Goal: Transaction & Acquisition: Download file/media

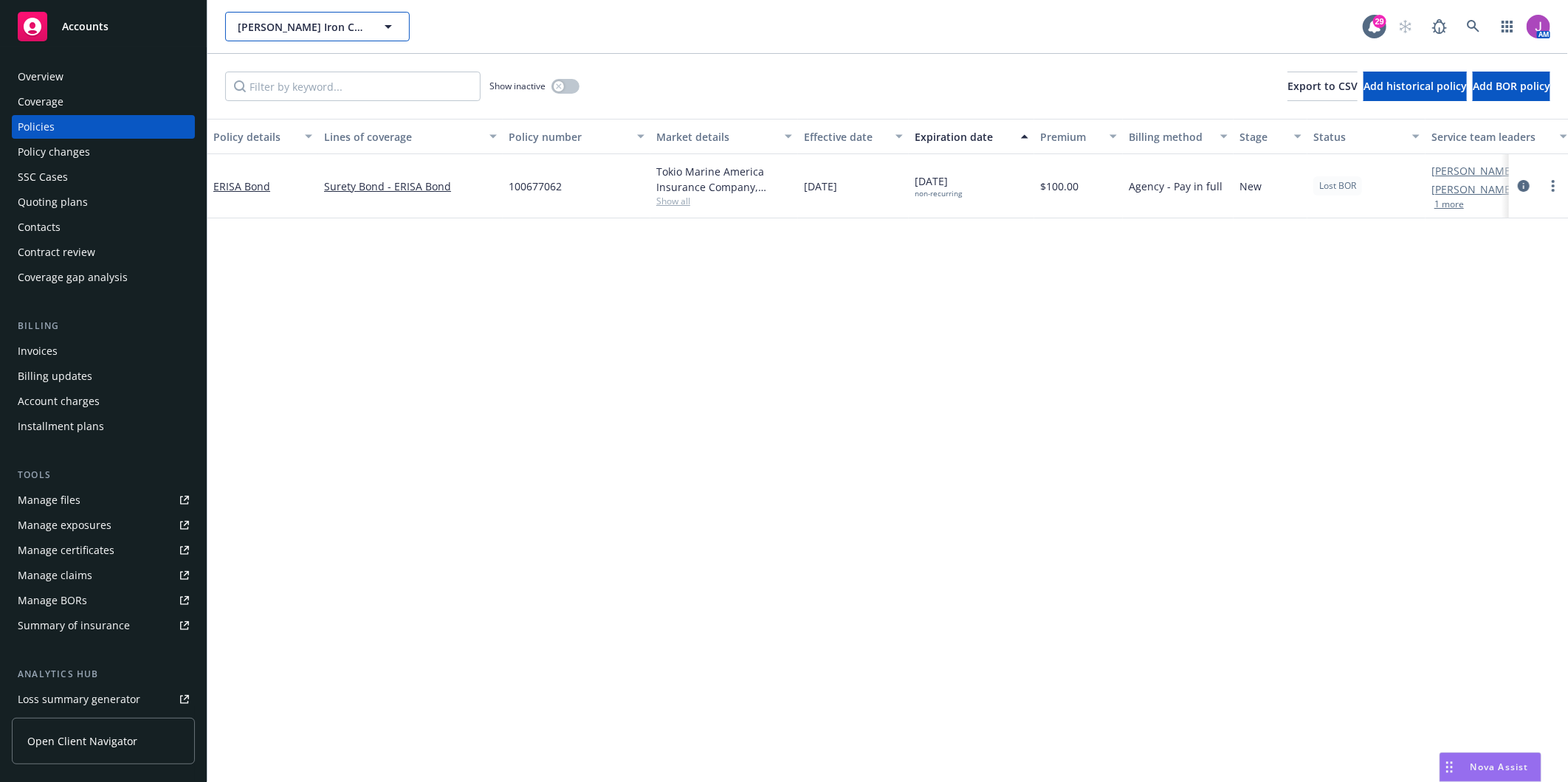
click at [334, 37] on button "[PERSON_NAME] Iron Corporation" at bounding box center [317, 27] width 185 height 30
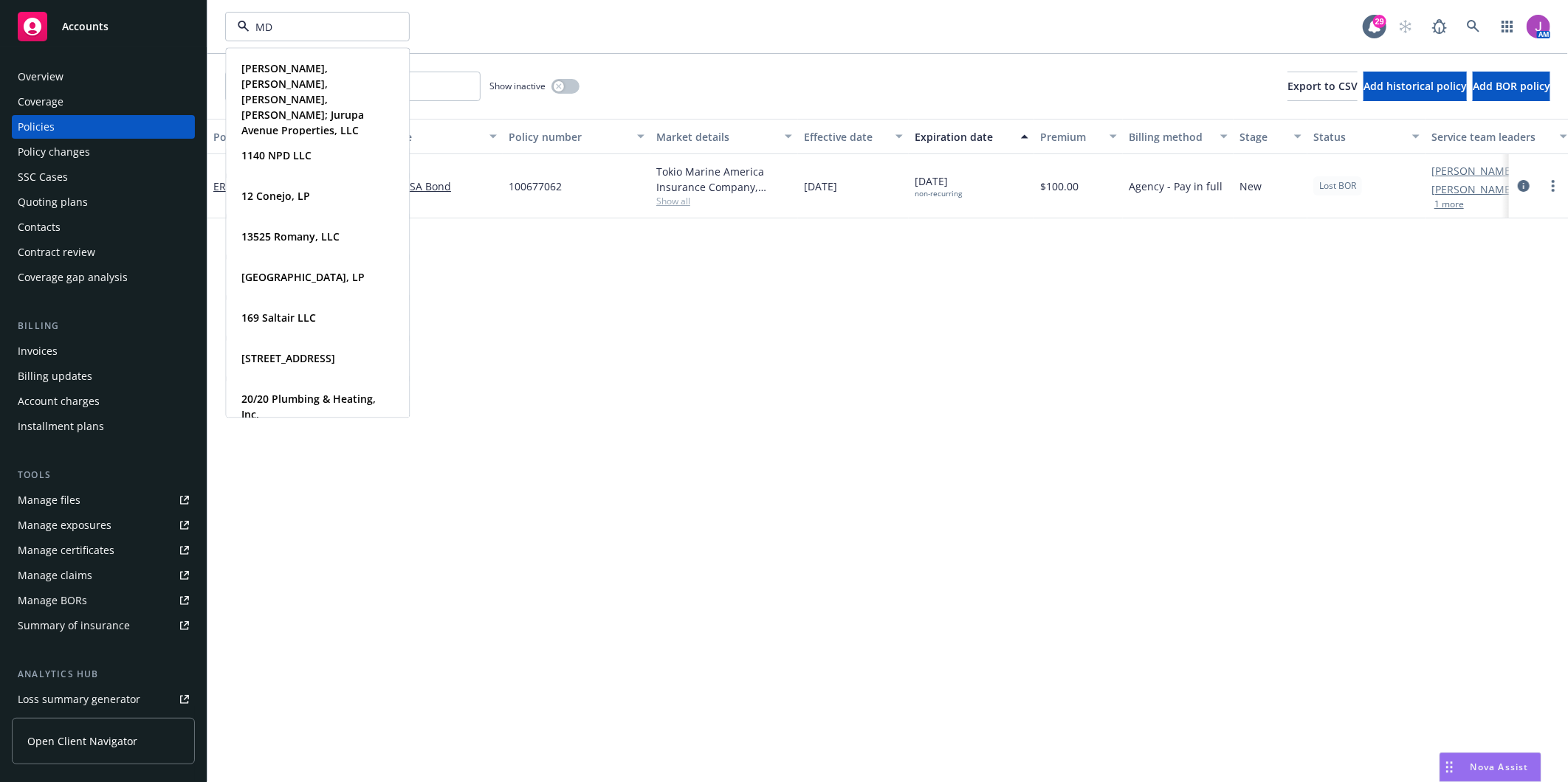
type input "MDB"
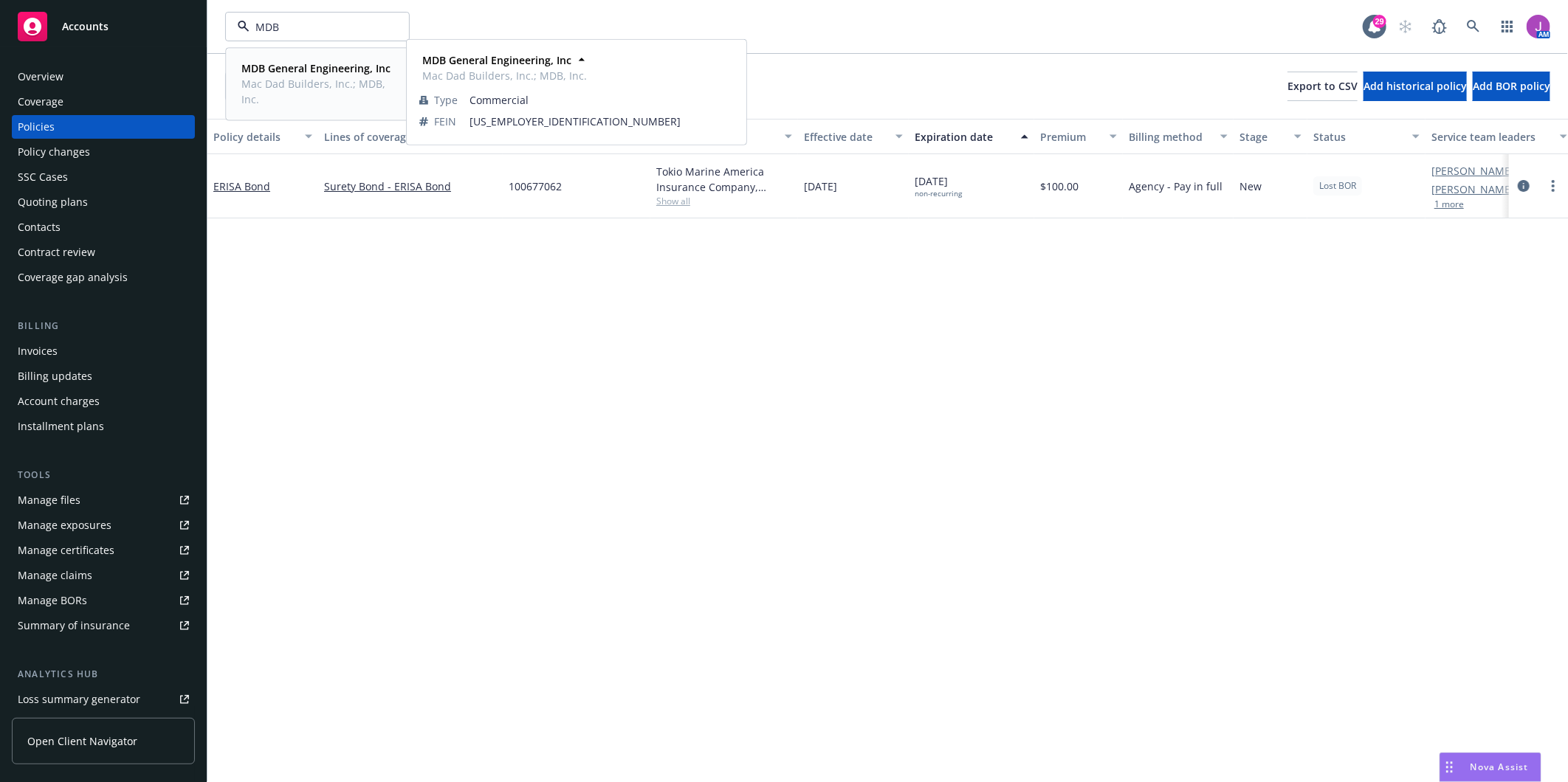
click at [308, 75] on span "MDB General Engineering, Inc" at bounding box center [315, 68] width 149 height 16
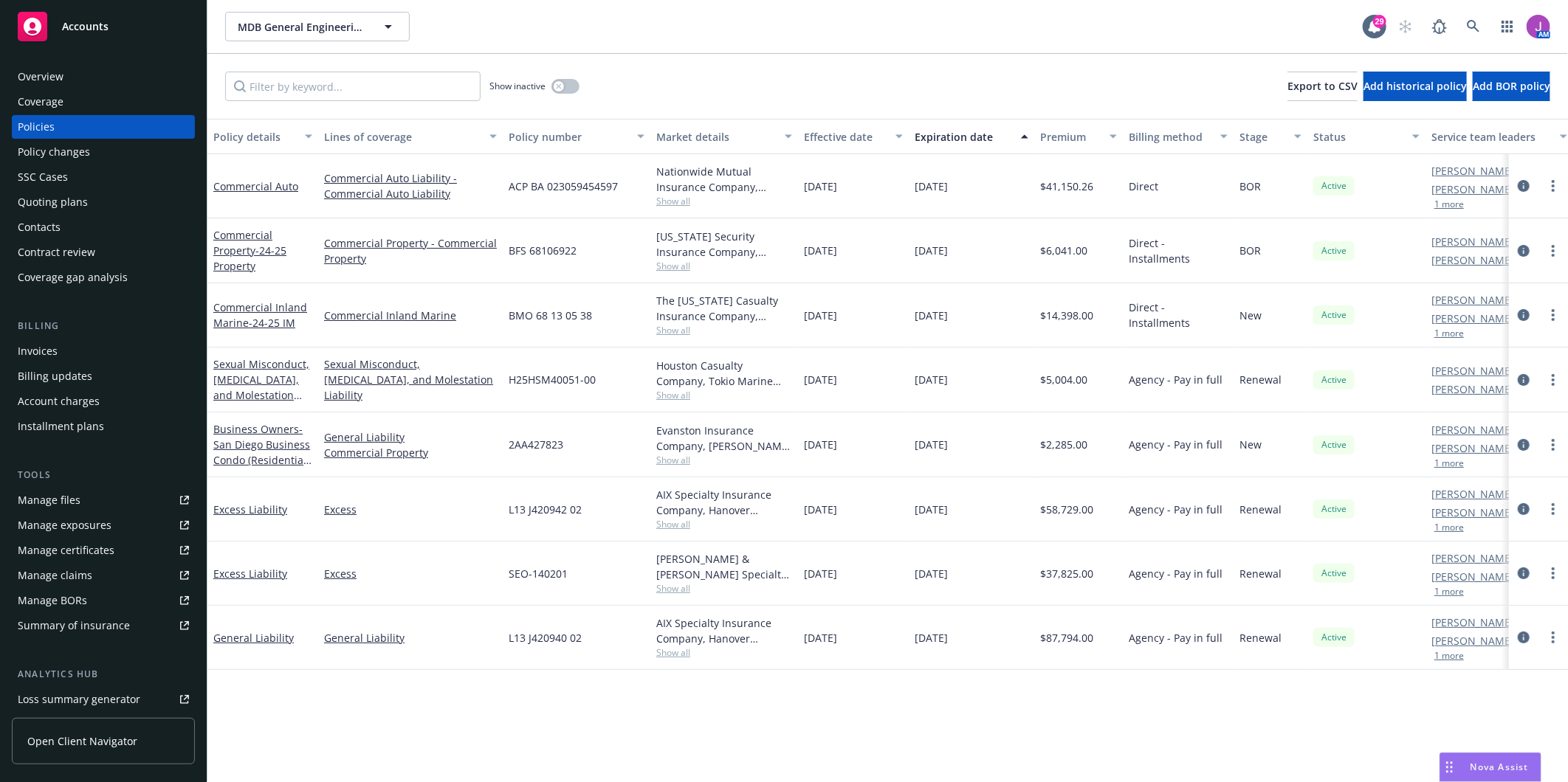
click at [63, 151] on div "Policy changes" at bounding box center [53, 152] width 72 height 24
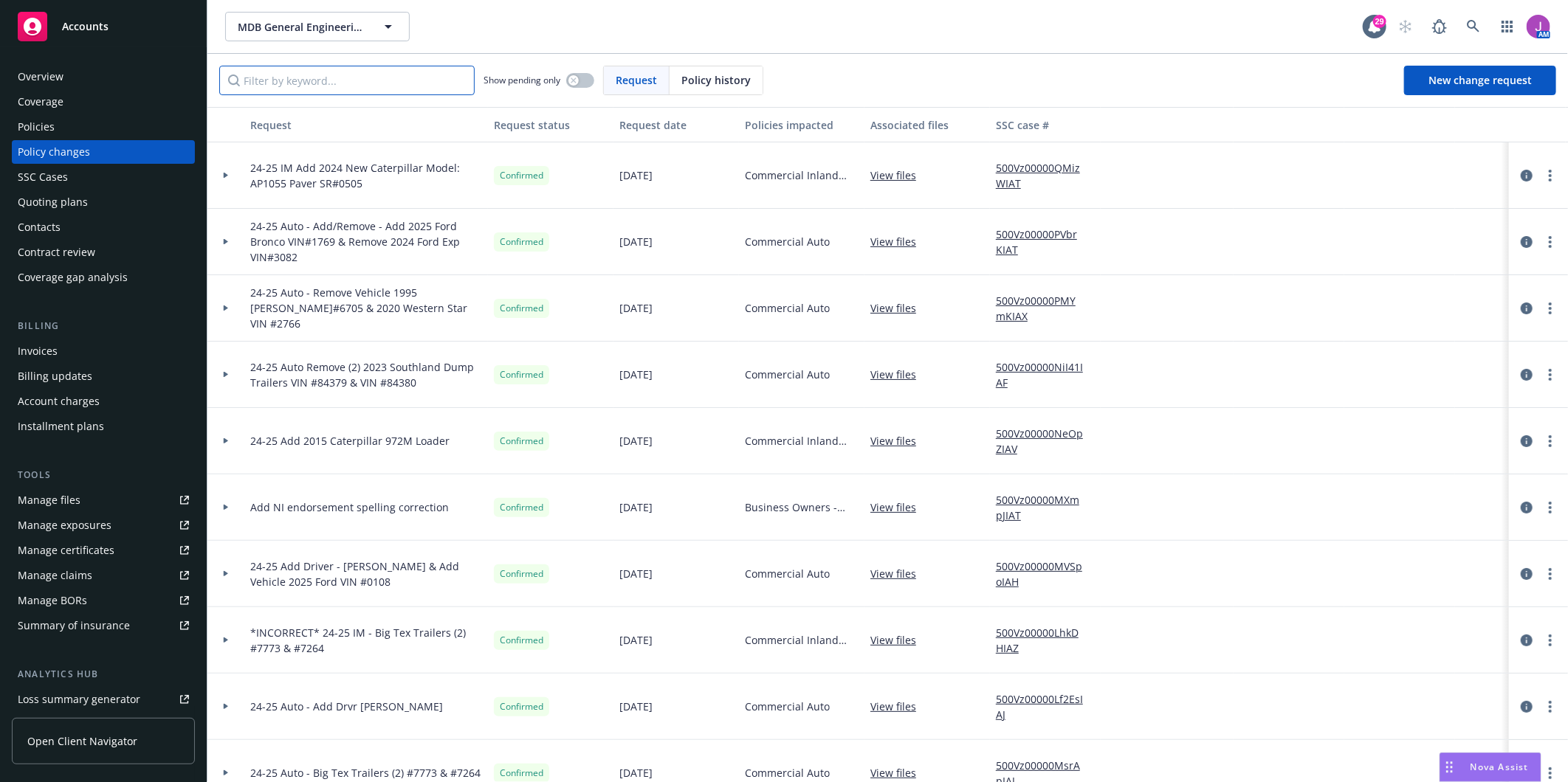
click at [326, 85] on input "Filter by keyword..." at bounding box center [347, 81] width 256 height 30
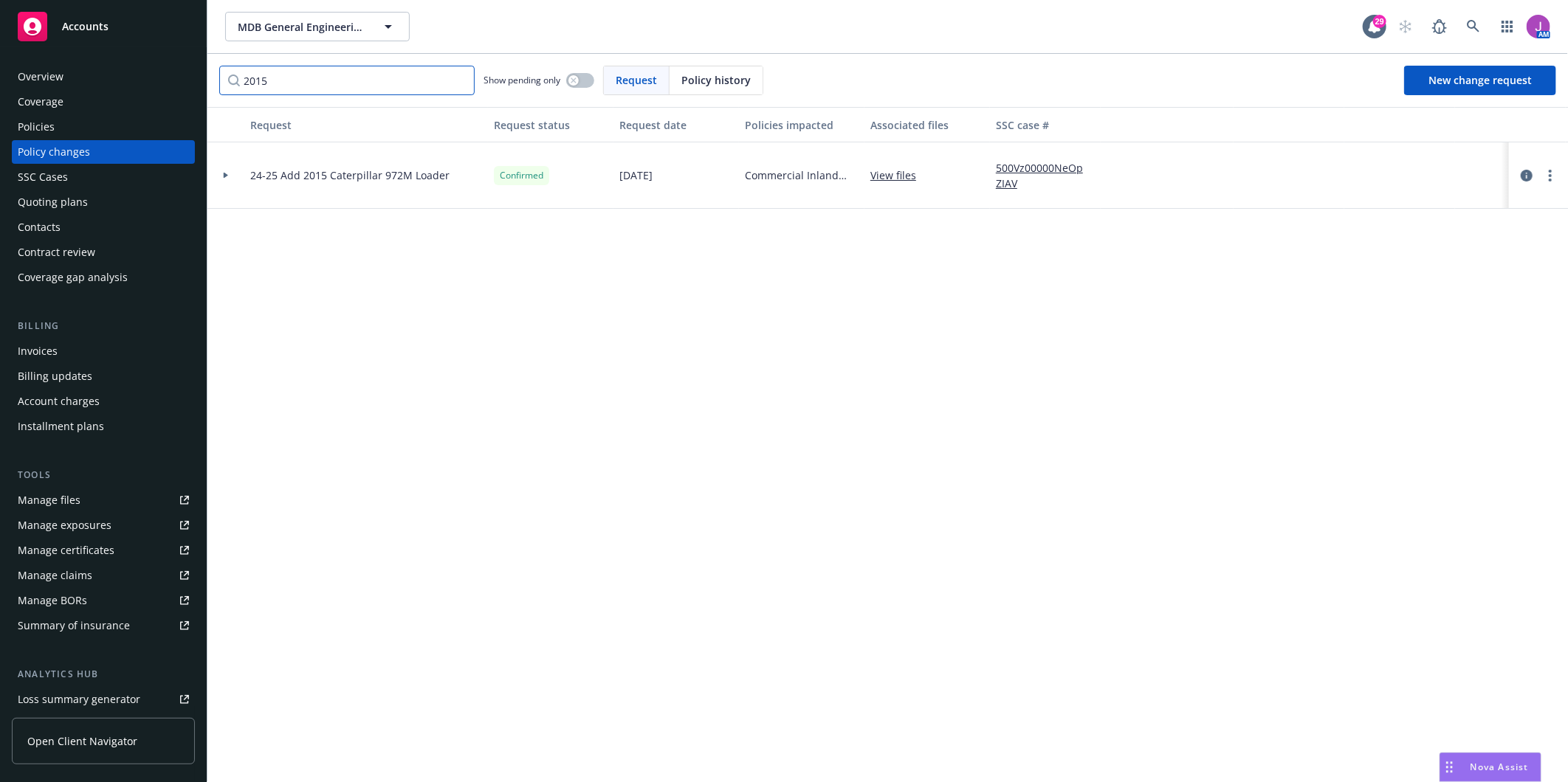
type input "2015"
click at [222, 170] on div at bounding box center [225, 175] width 37 height 66
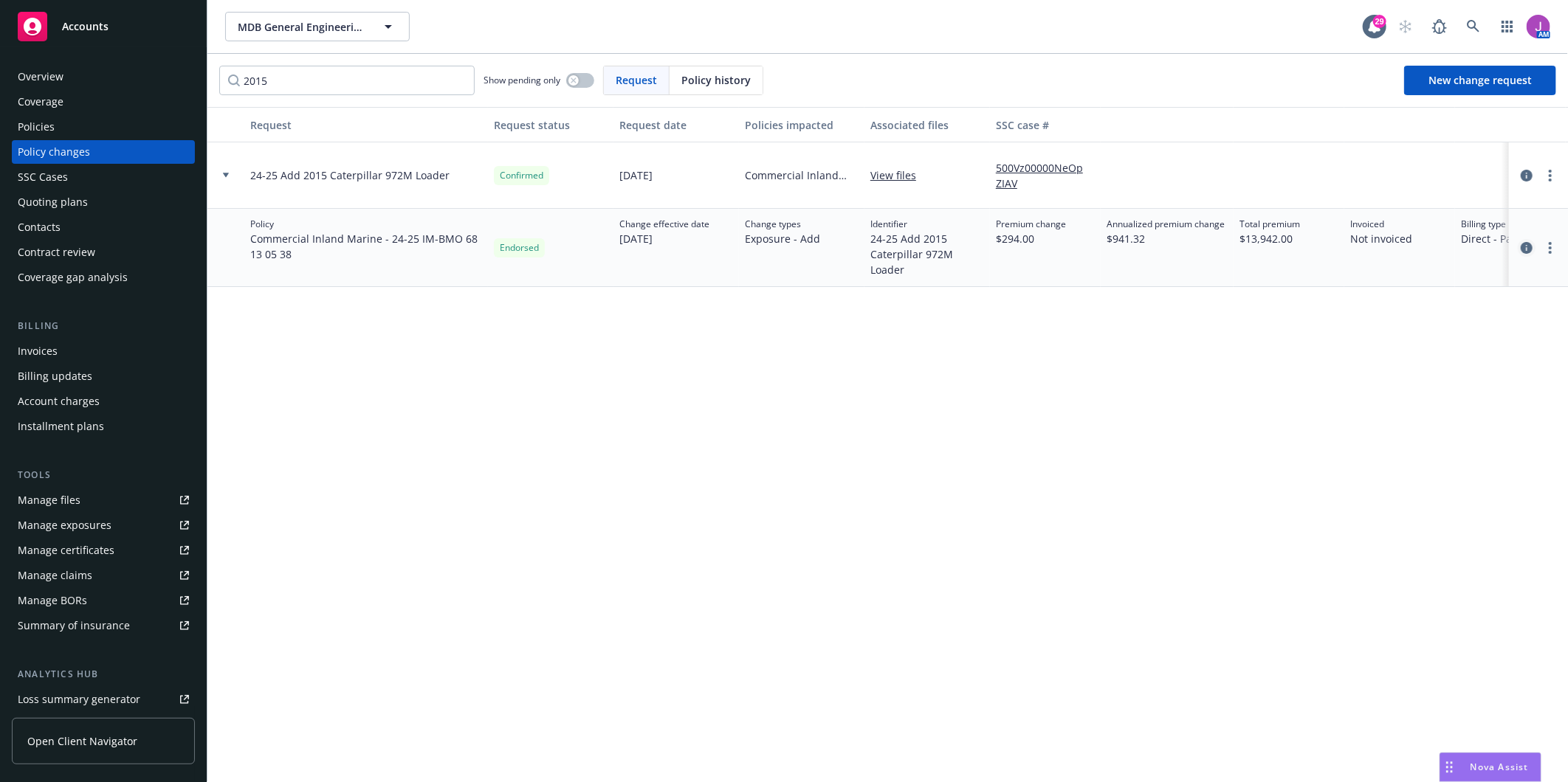
click at [1526, 248] on icon "circleInformation" at bounding box center [1527, 248] width 12 height 12
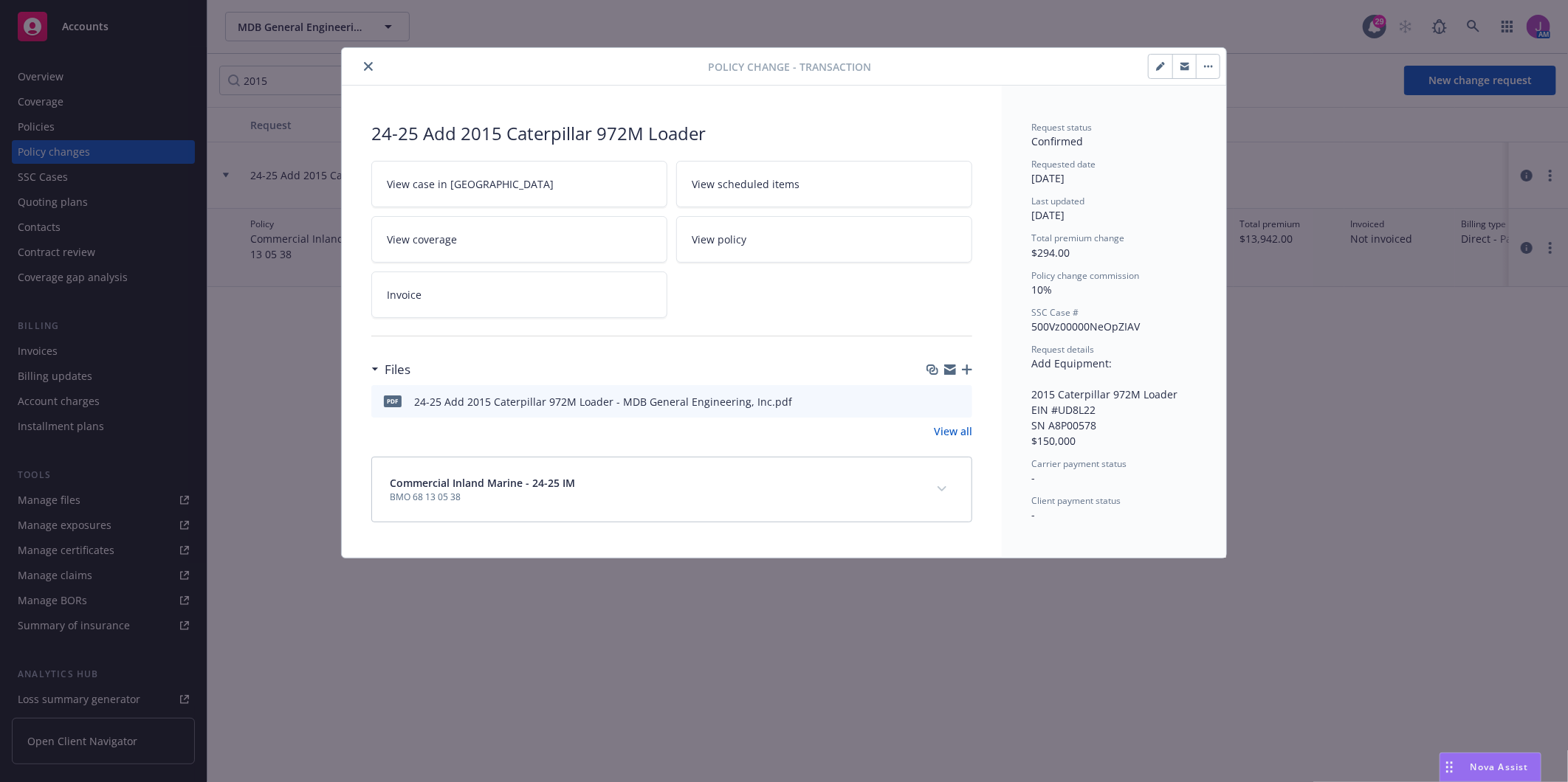
click at [958, 408] on button at bounding box center [959, 402] width 13 height 16
click at [958, 407] on button at bounding box center [959, 402] width 13 height 16
click at [961, 397] on icon "preview file" at bounding box center [958, 401] width 13 height 10
click at [370, 64] on icon "close" at bounding box center [368, 66] width 9 height 9
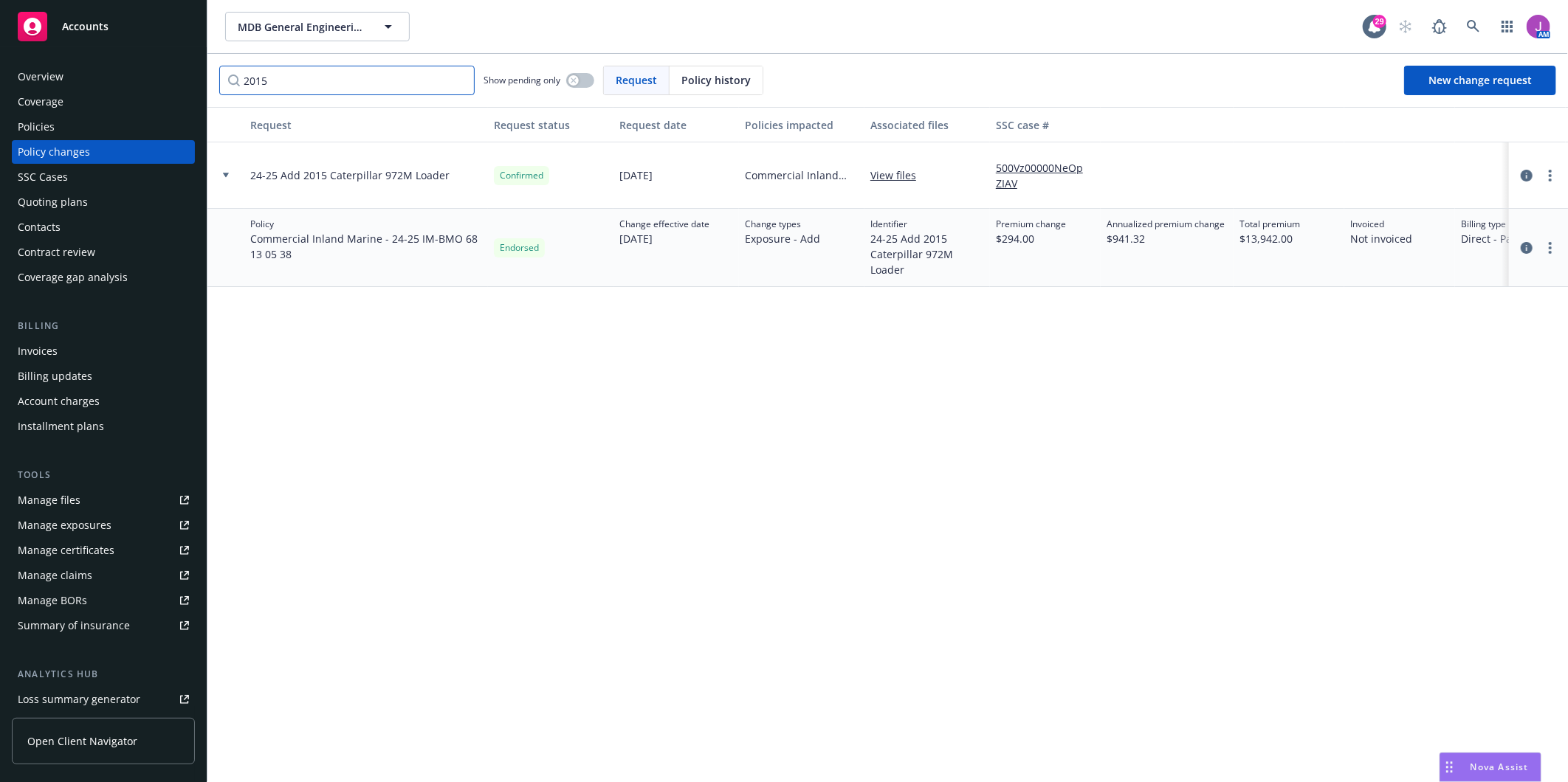
click at [459, 83] on input "2015" at bounding box center [347, 81] width 256 height 30
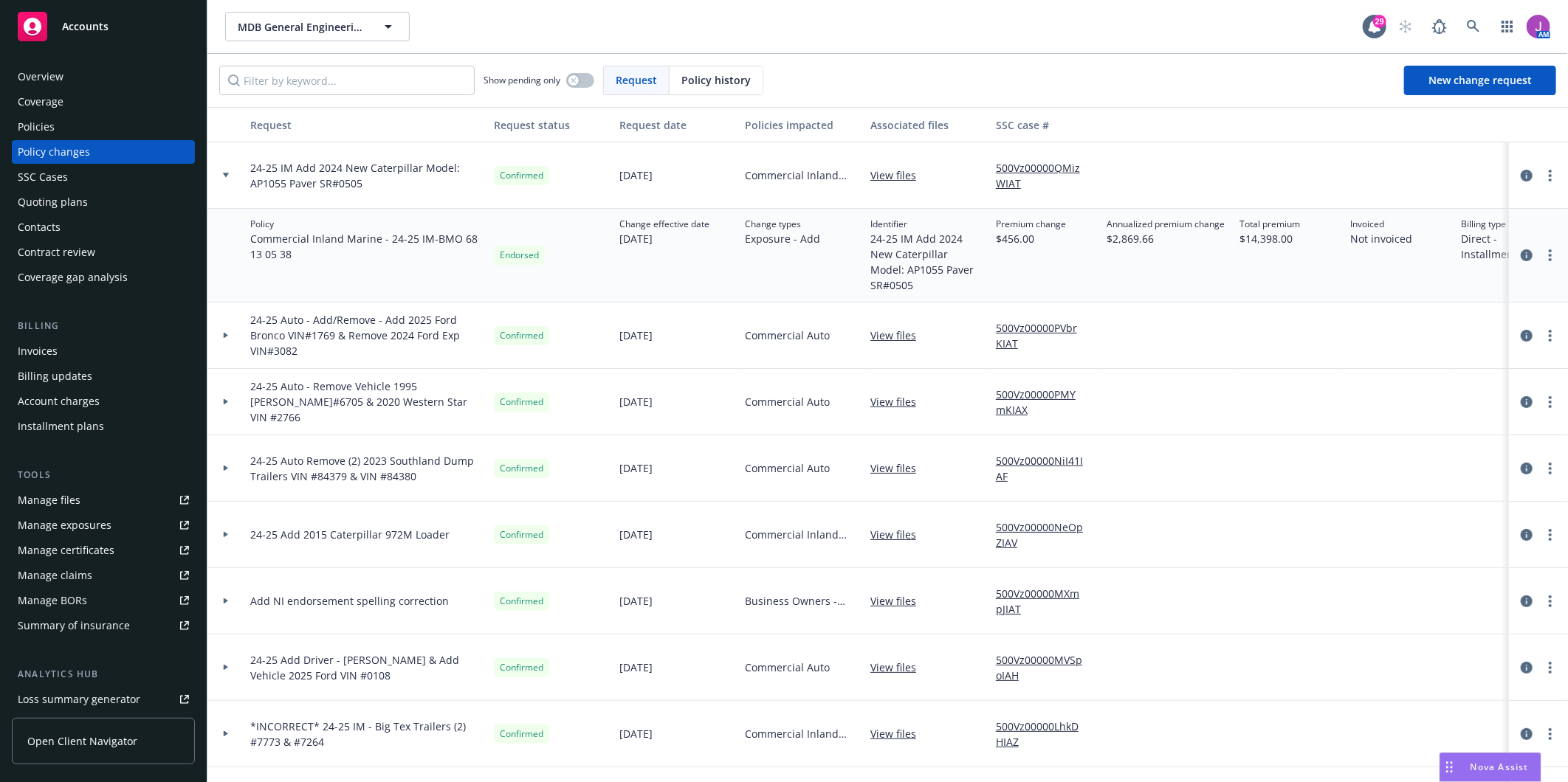
click at [221, 173] on div at bounding box center [225, 175] width 25 height 5
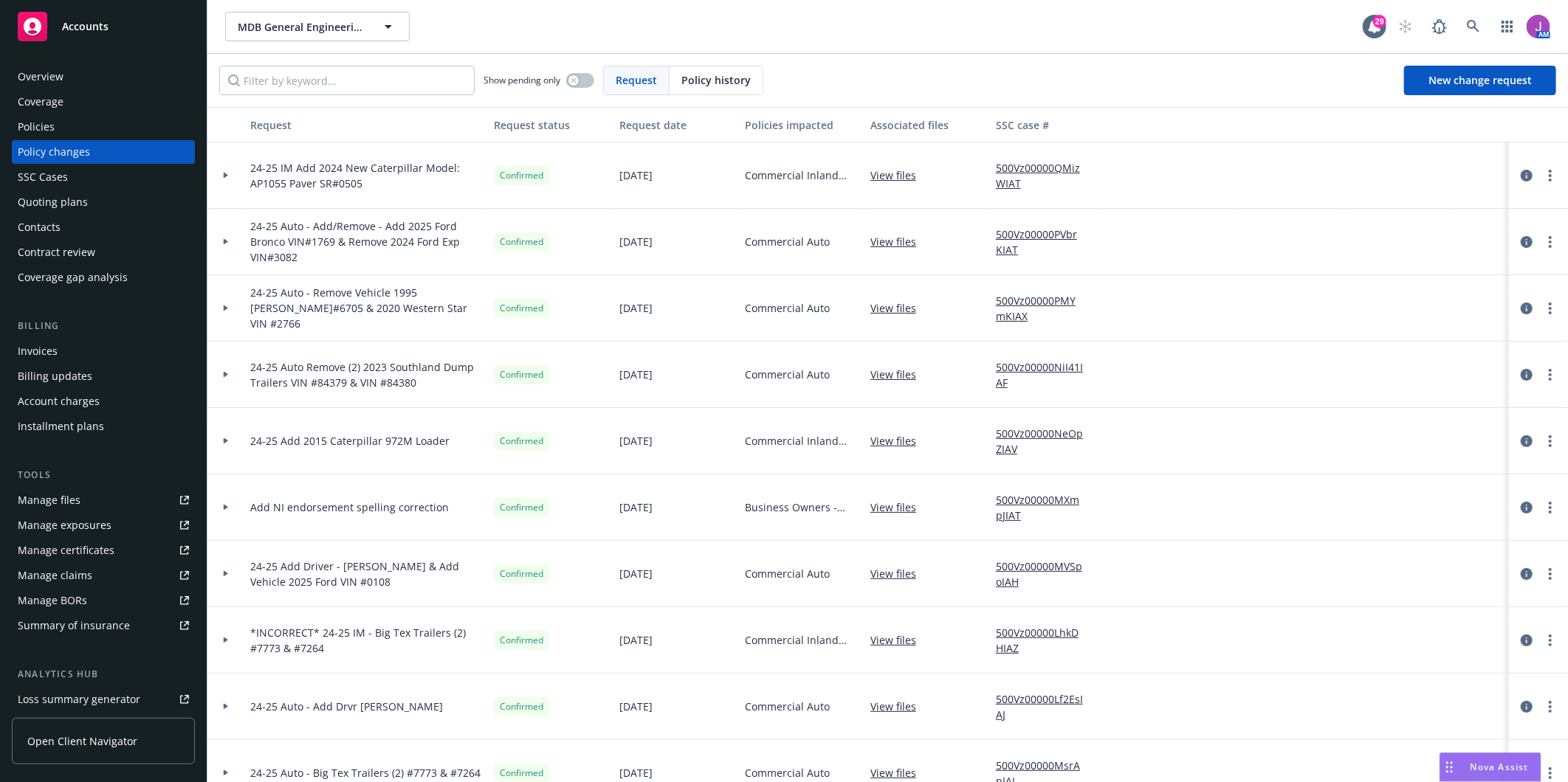
click at [229, 239] on icon at bounding box center [226, 241] width 6 height 5
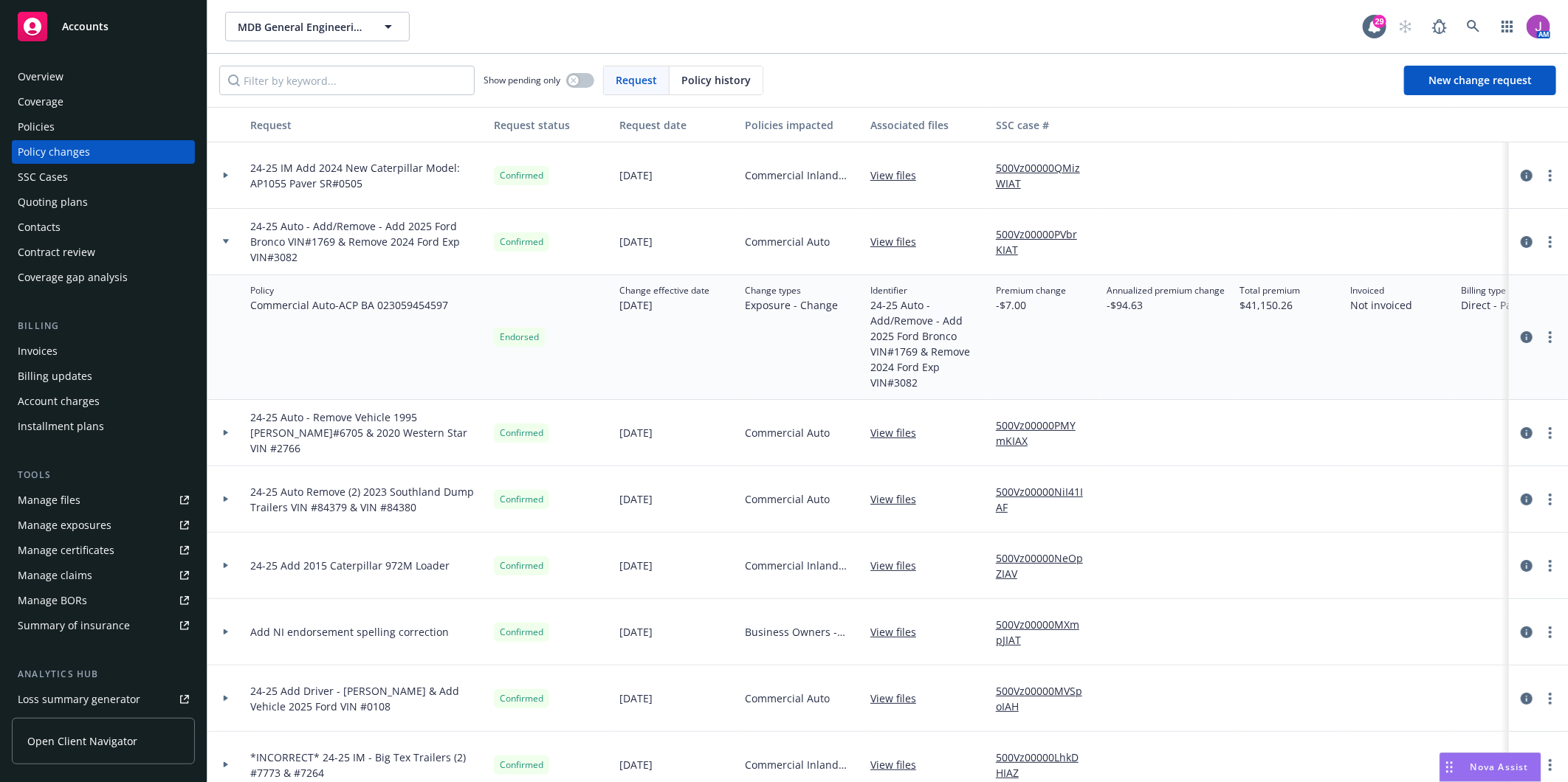
click at [224, 181] on div at bounding box center [225, 175] width 37 height 66
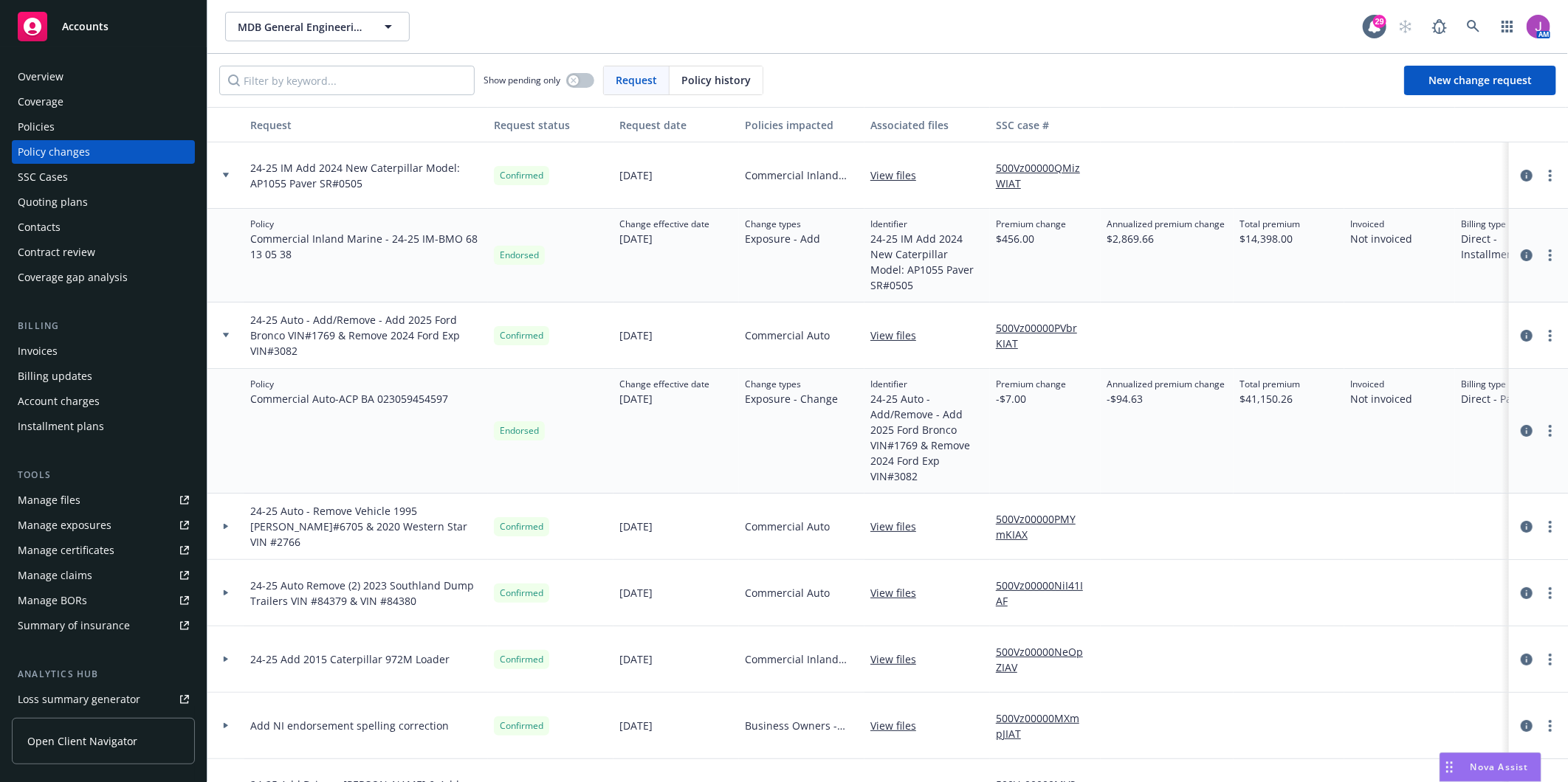
click at [224, 180] on div at bounding box center [225, 175] width 37 height 66
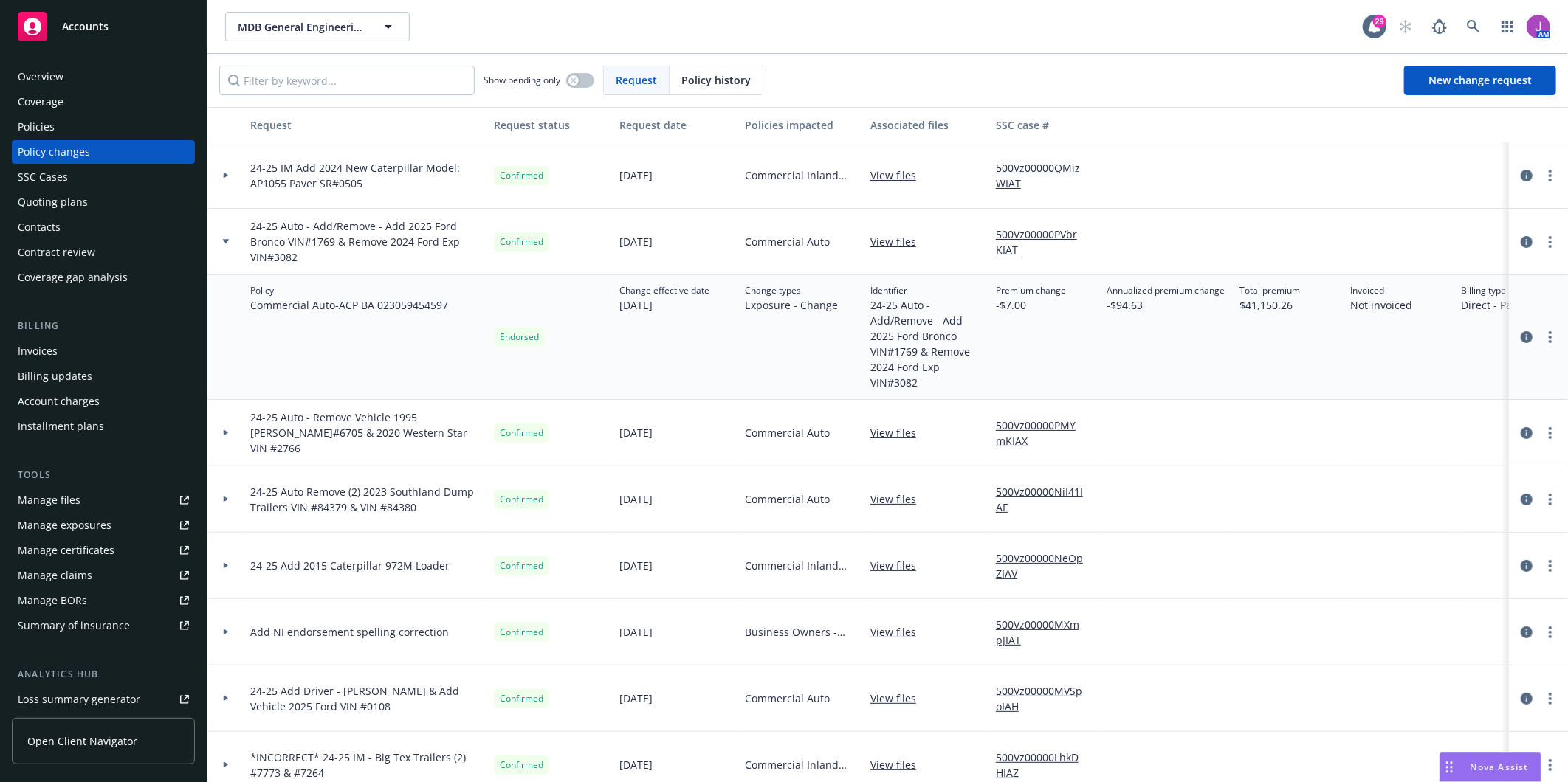
click at [224, 242] on icon at bounding box center [226, 241] width 6 height 5
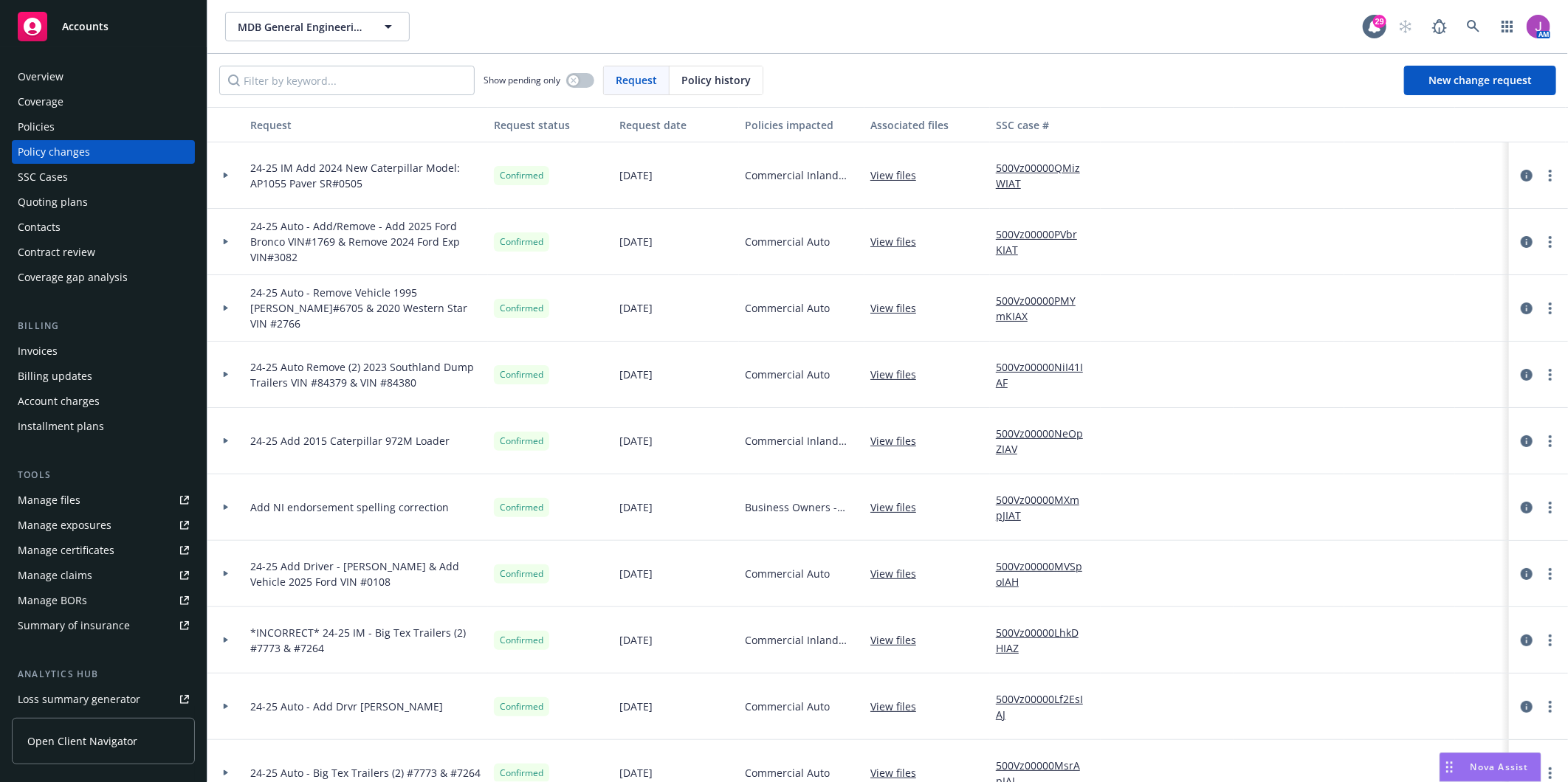
click at [226, 443] on icon at bounding box center [226, 440] width 6 height 5
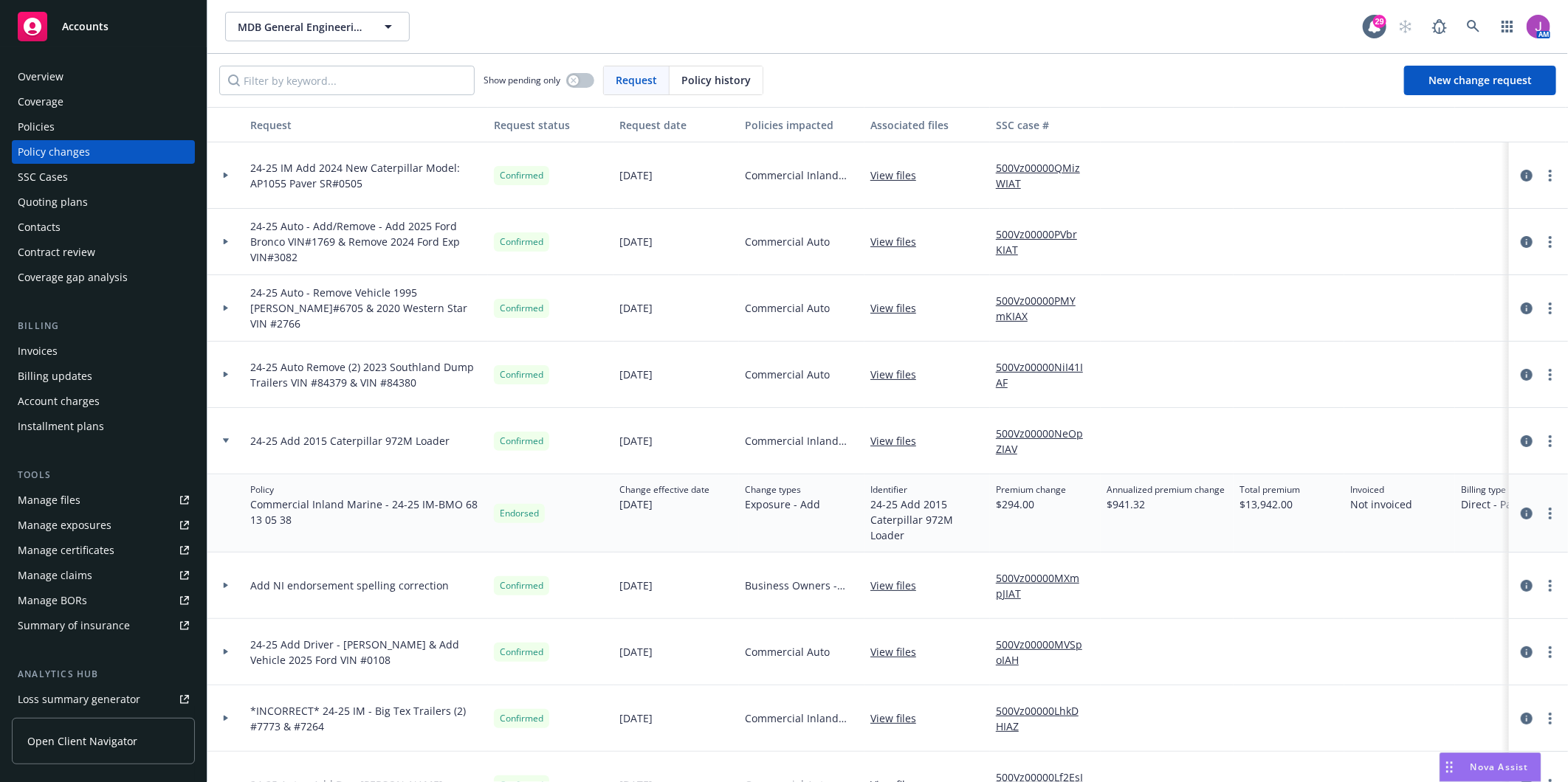
click at [226, 443] on icon at bounding box center [226, 440] width 6 height 5
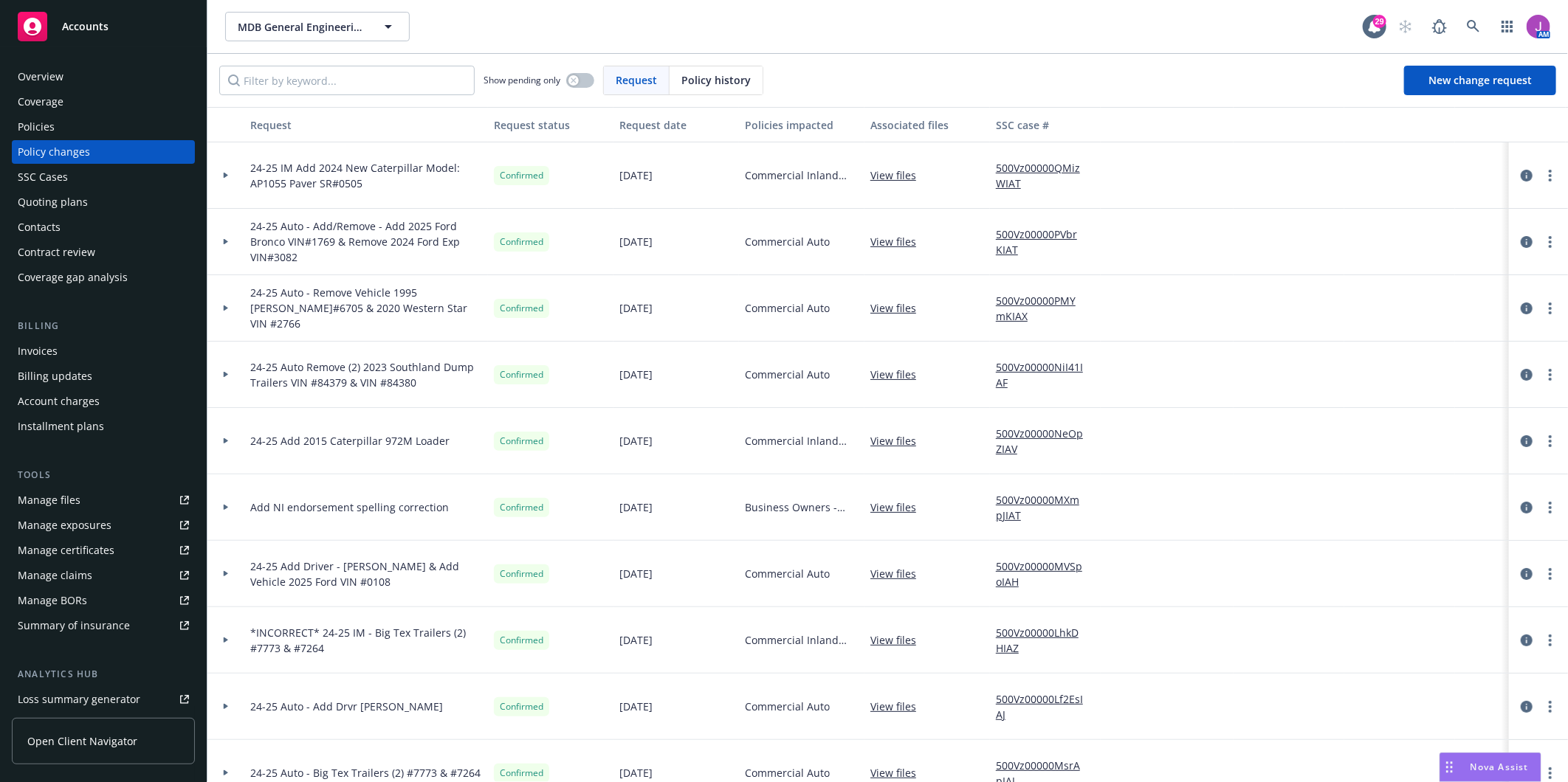
click at [227, 379] on div at bounding box center [225, 374] width 37 height 66
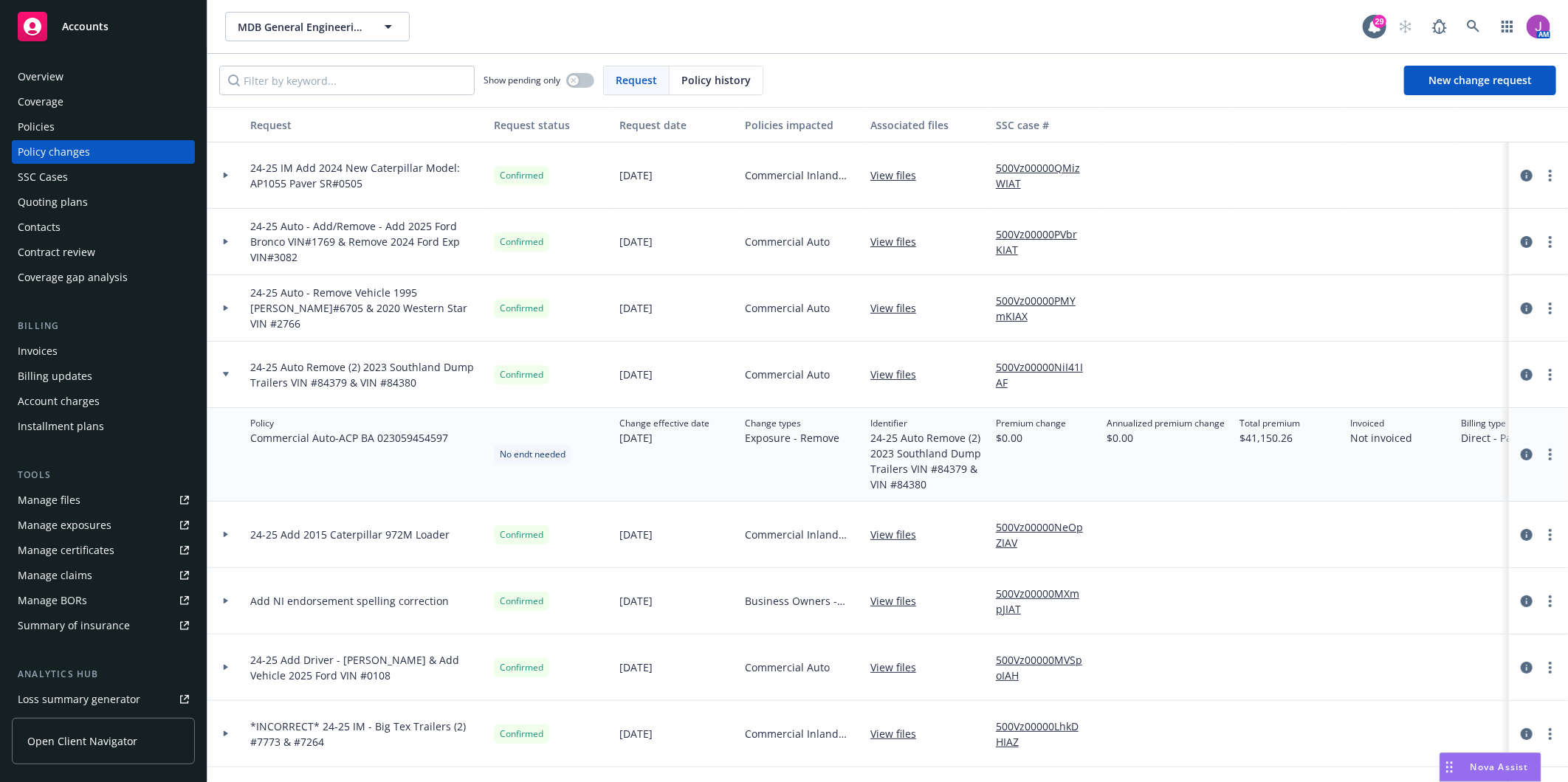
click at [219, 367] on div at bounding box center [225, 374] width 37 height 66
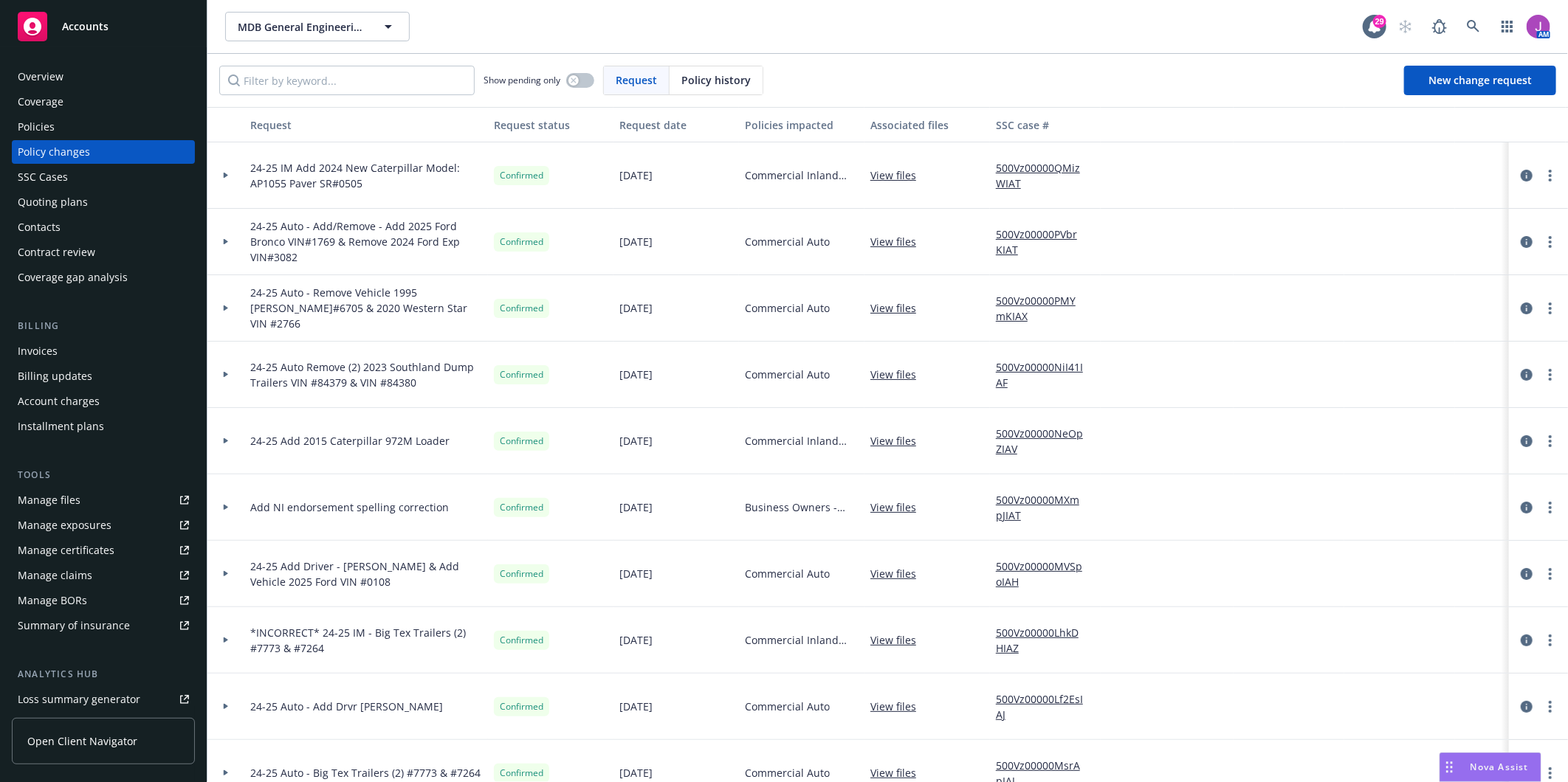
click at [229, 311] on icon at bounding box center [226, 308] width 6 height 5
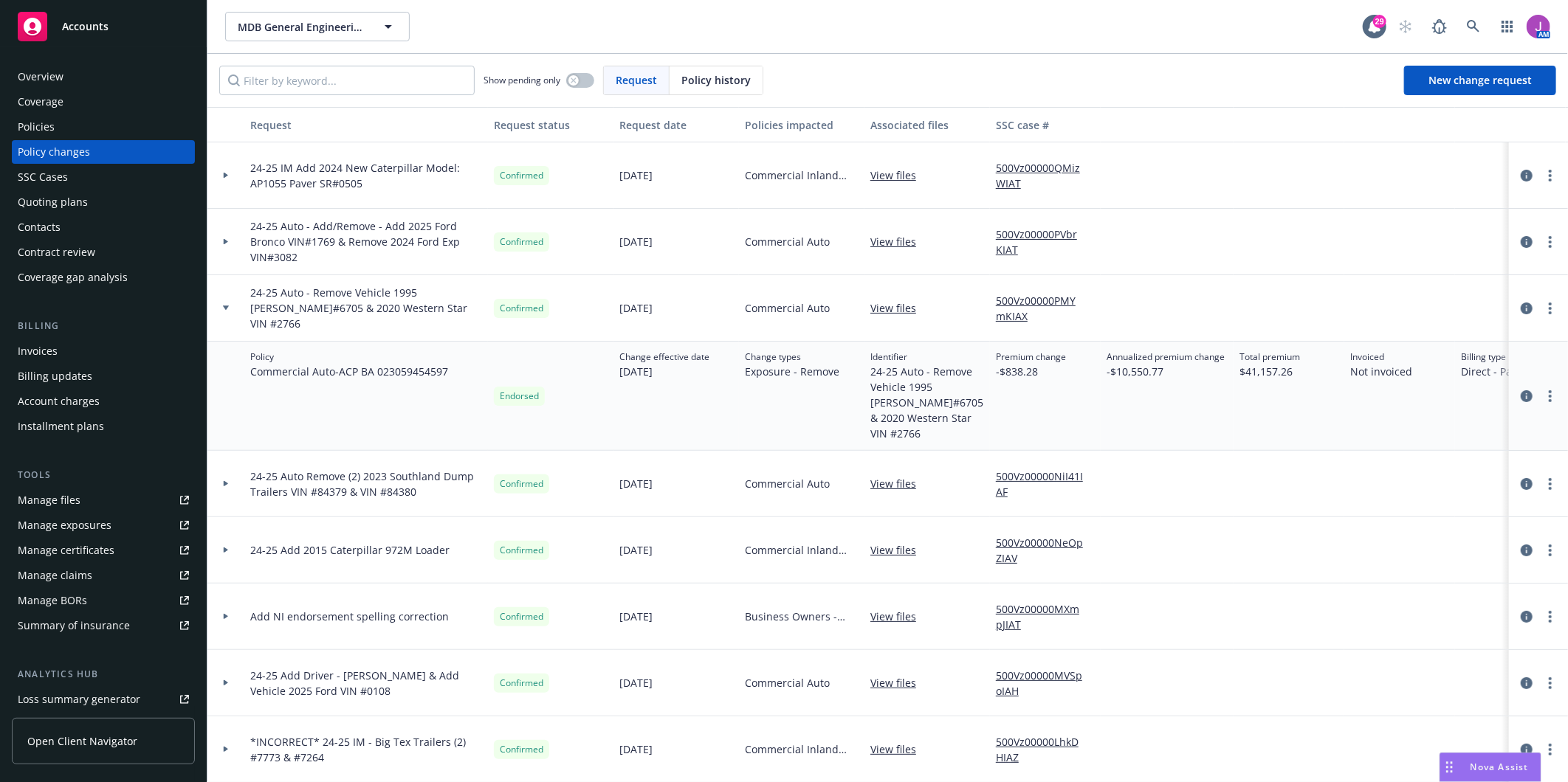
click at [218, 306] on div at bounding box center [225, 308] width 25 height 5
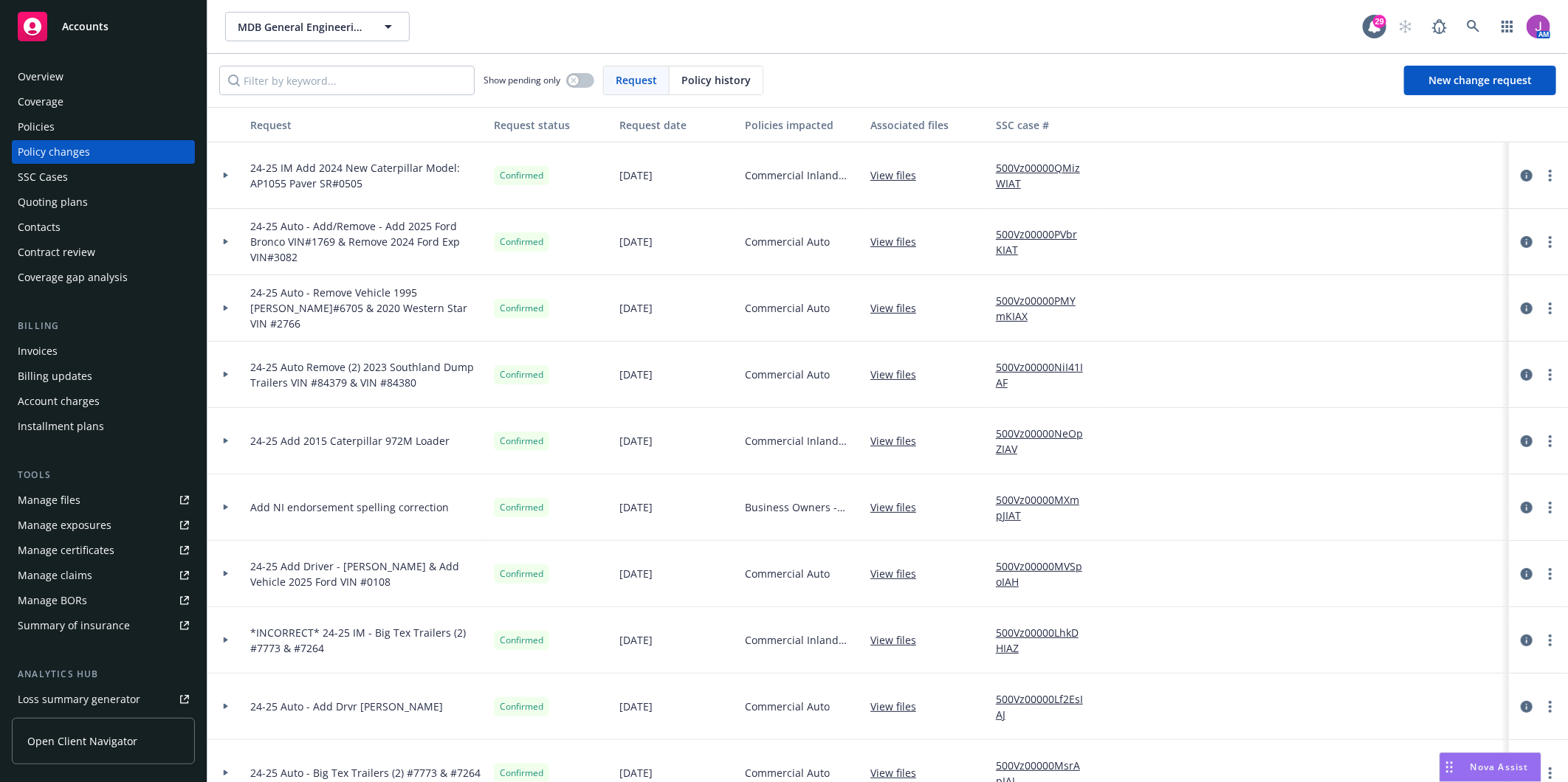
drag, startPoint x: 319, startPoint y: 119, endPoint x: 210, endPoint y: 114, distance: 109.1
click at [319, 119] on div "Request" at bounding box center [365, 125] width 232 height 16
click at [42, 127] on div "Policies" at bounding box center [36, 127] width 37 height 24
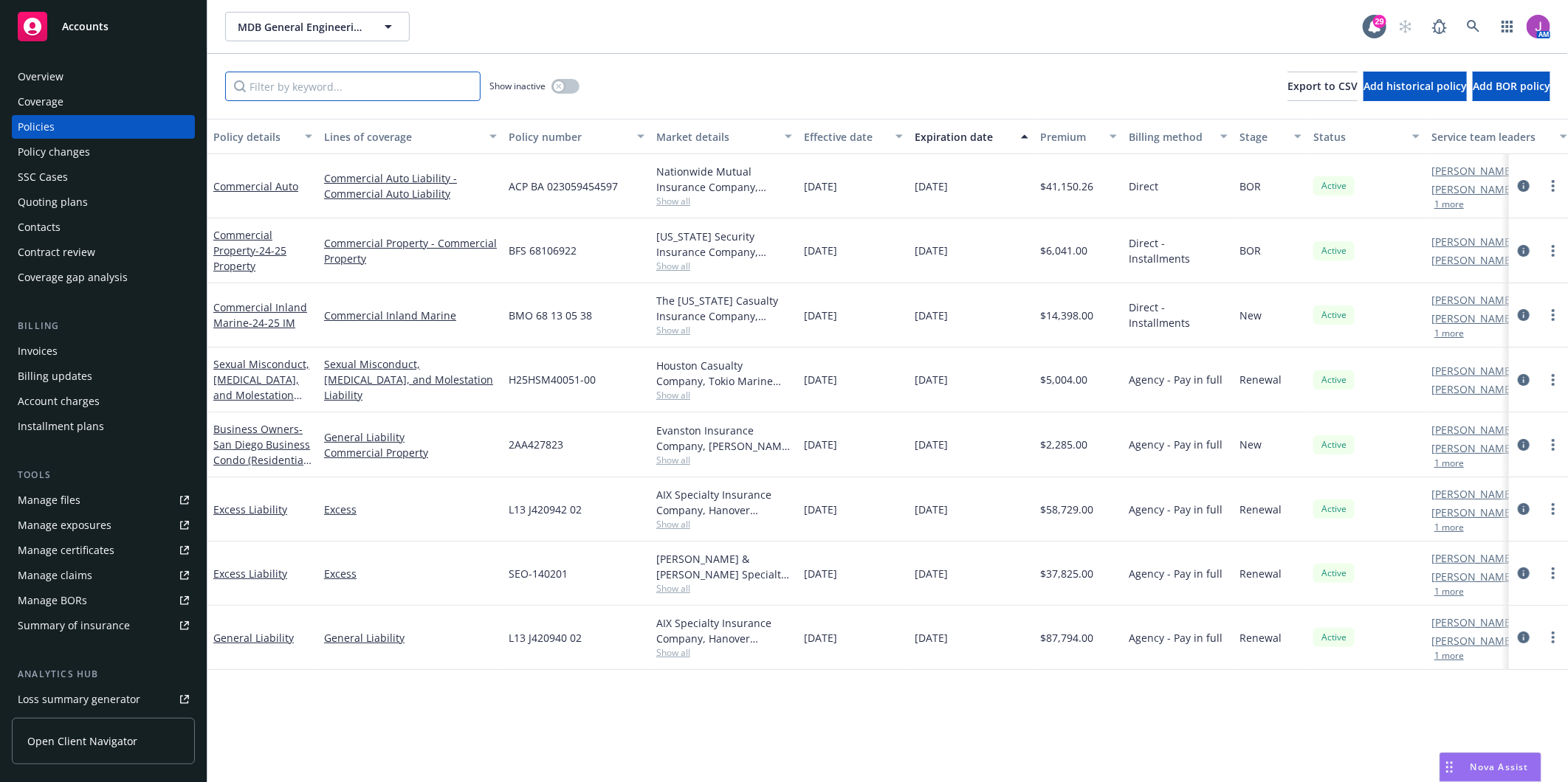
click at [297, 75] on input "Filter by keyword..." at bounding box center [353, 87] width 256 height 30
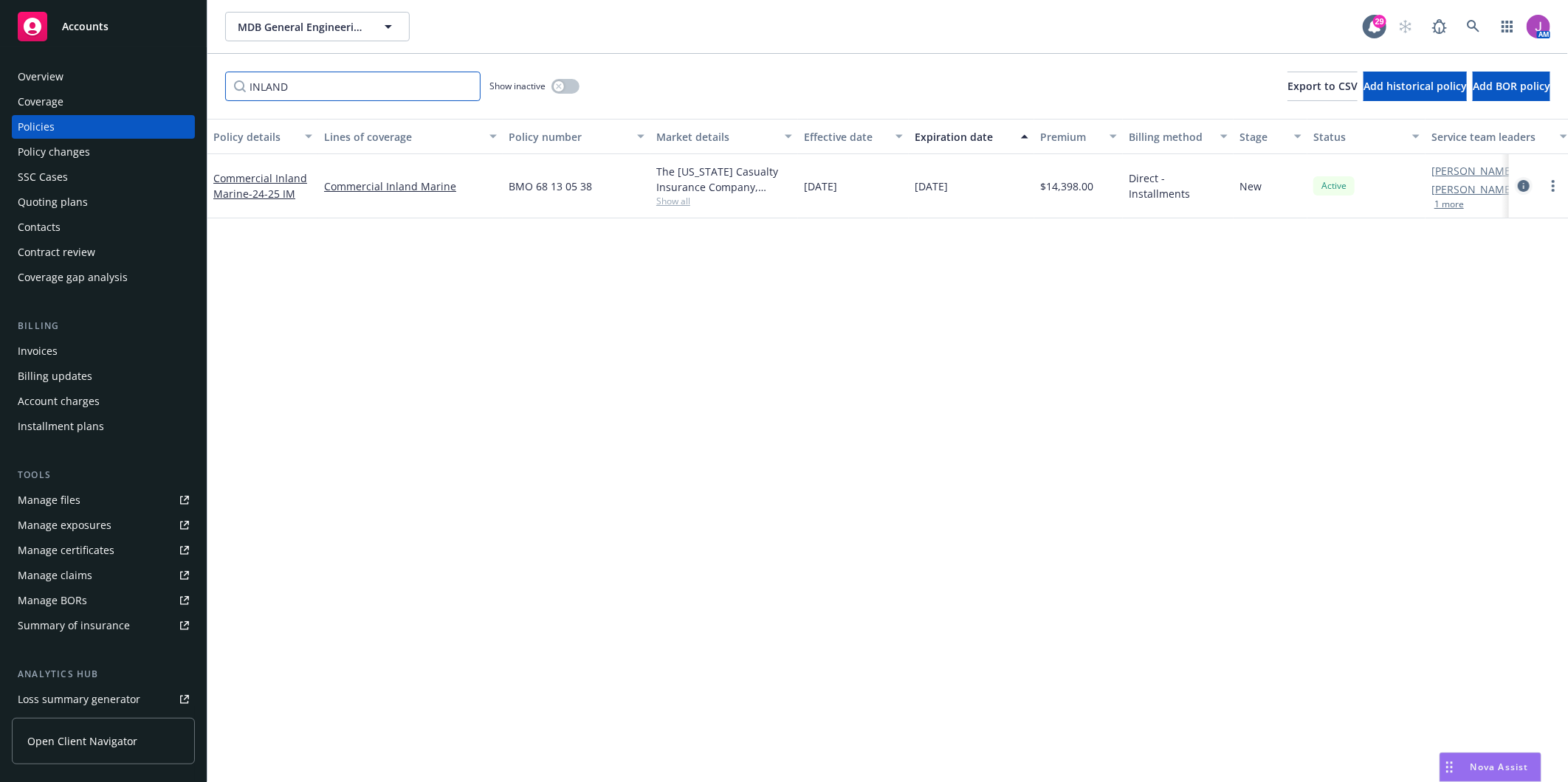
type input "INLAND"
click at [1520, 187] on icon "circleInformation" at bounding box center [1524, 186] width 12 height 12
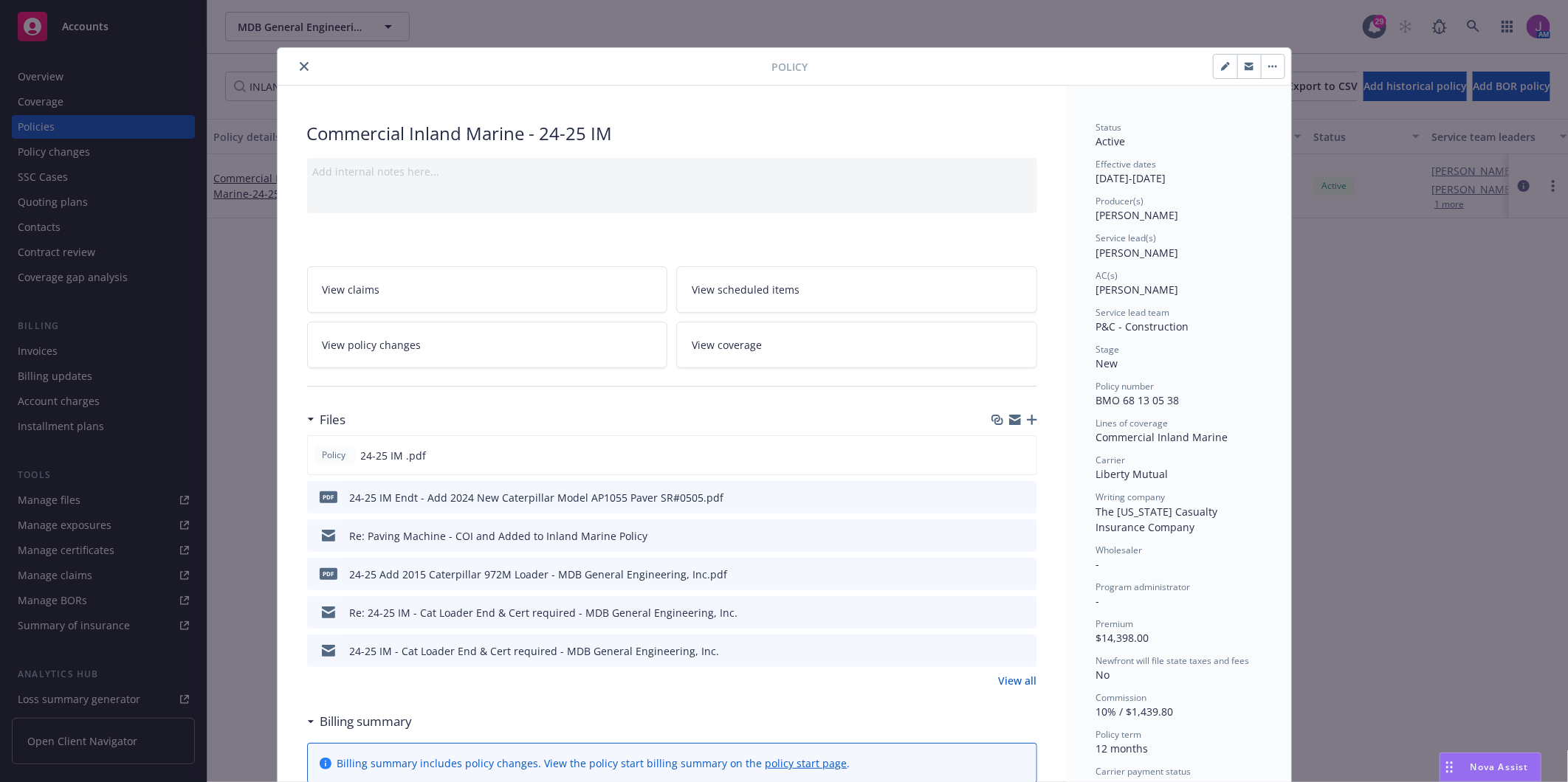
click at [423, 342] on link "View policy changes" at bounding box center [488, 345] width 361 height 46
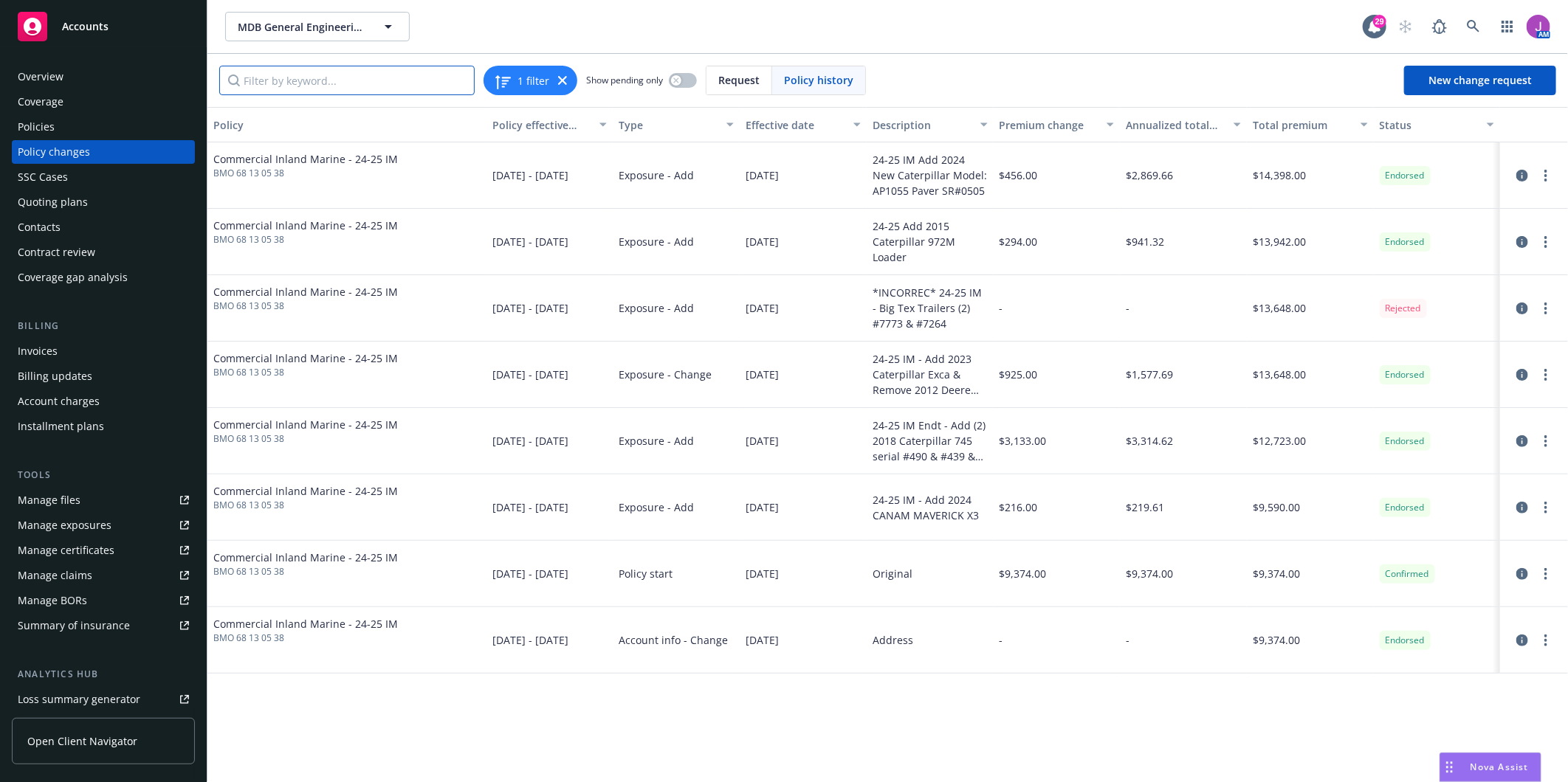
click at [282, 81] on input "Filter by keyword..." at bounding box center [347, 81] width 256 height 30
type input "2015"
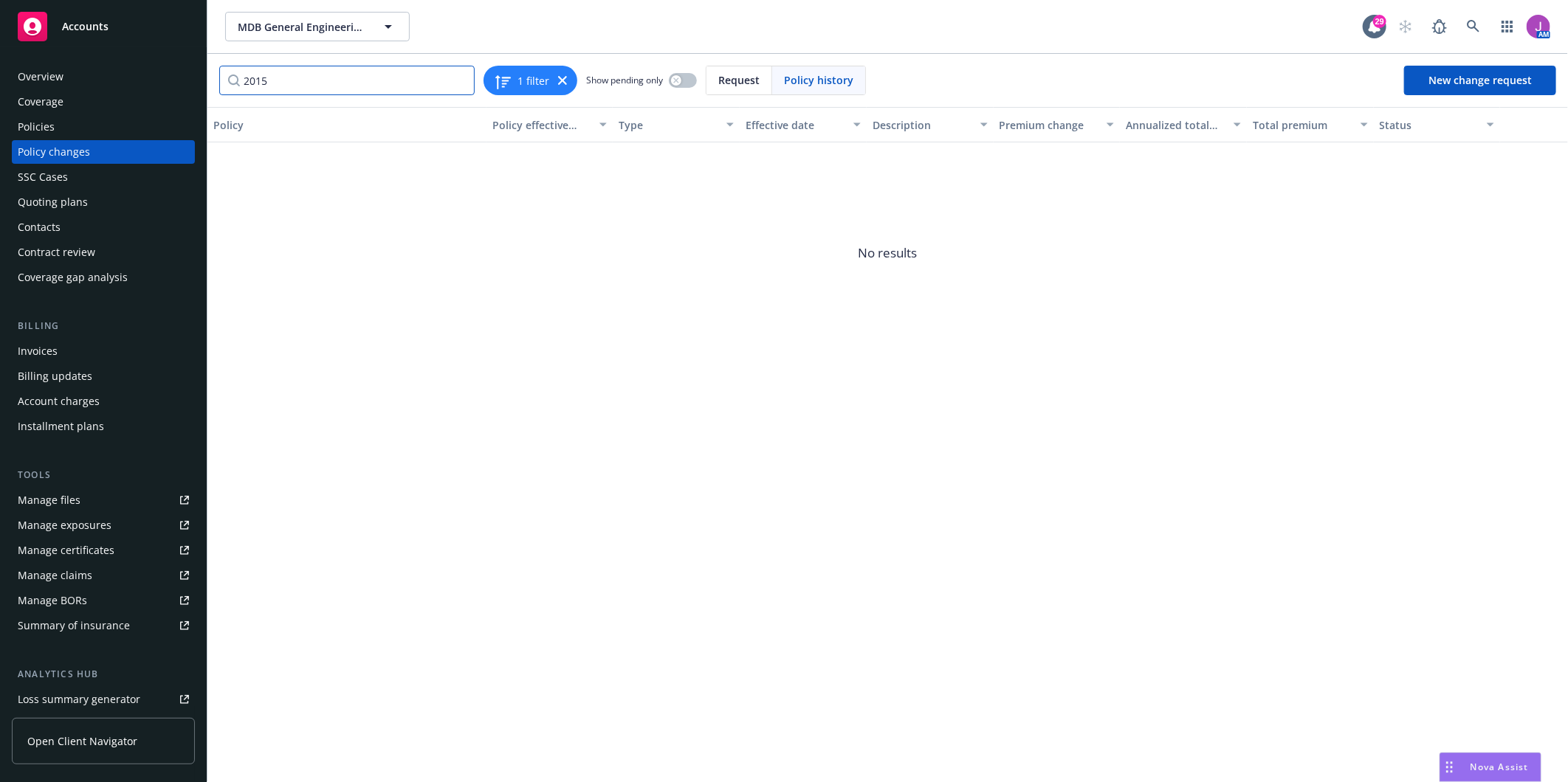
drag, startPoint x: 293, startPoint y: 89, endPoint x: 207, endPoint y: 77, distance: 86.8
click at [211, 79] on div "2015 1 filter Show pending only Request Policy history New change request" at bounding box center [888, 81] width 1361 height 53
click at [57, 124] on div "Policies" at bounding box center [103, 127] width 171 height 24
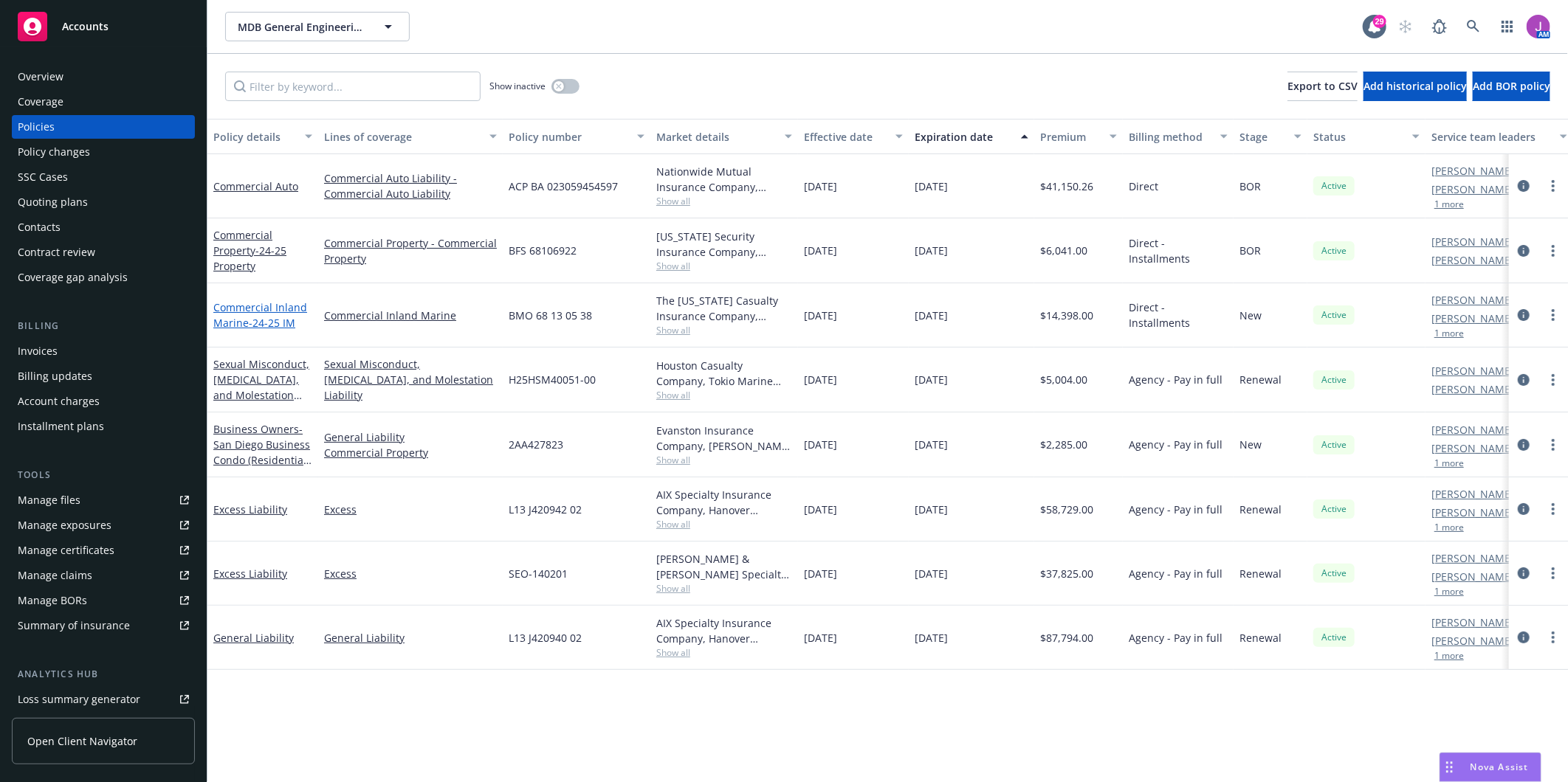
click at [285, 323] on span "- 24-25 IM" at bounding box center [272, 323] width 46 height 14
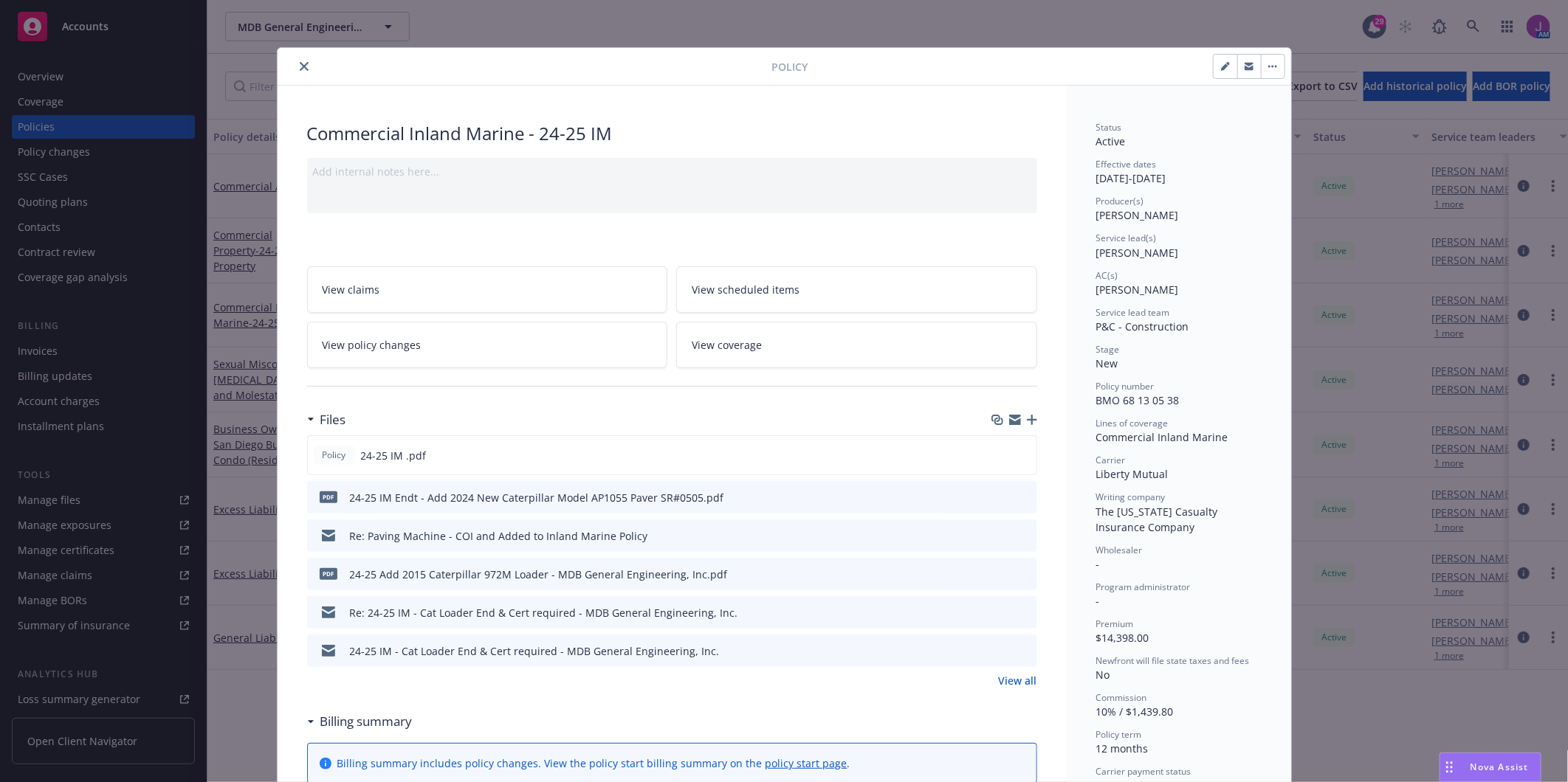
scroll to position [44, 0]
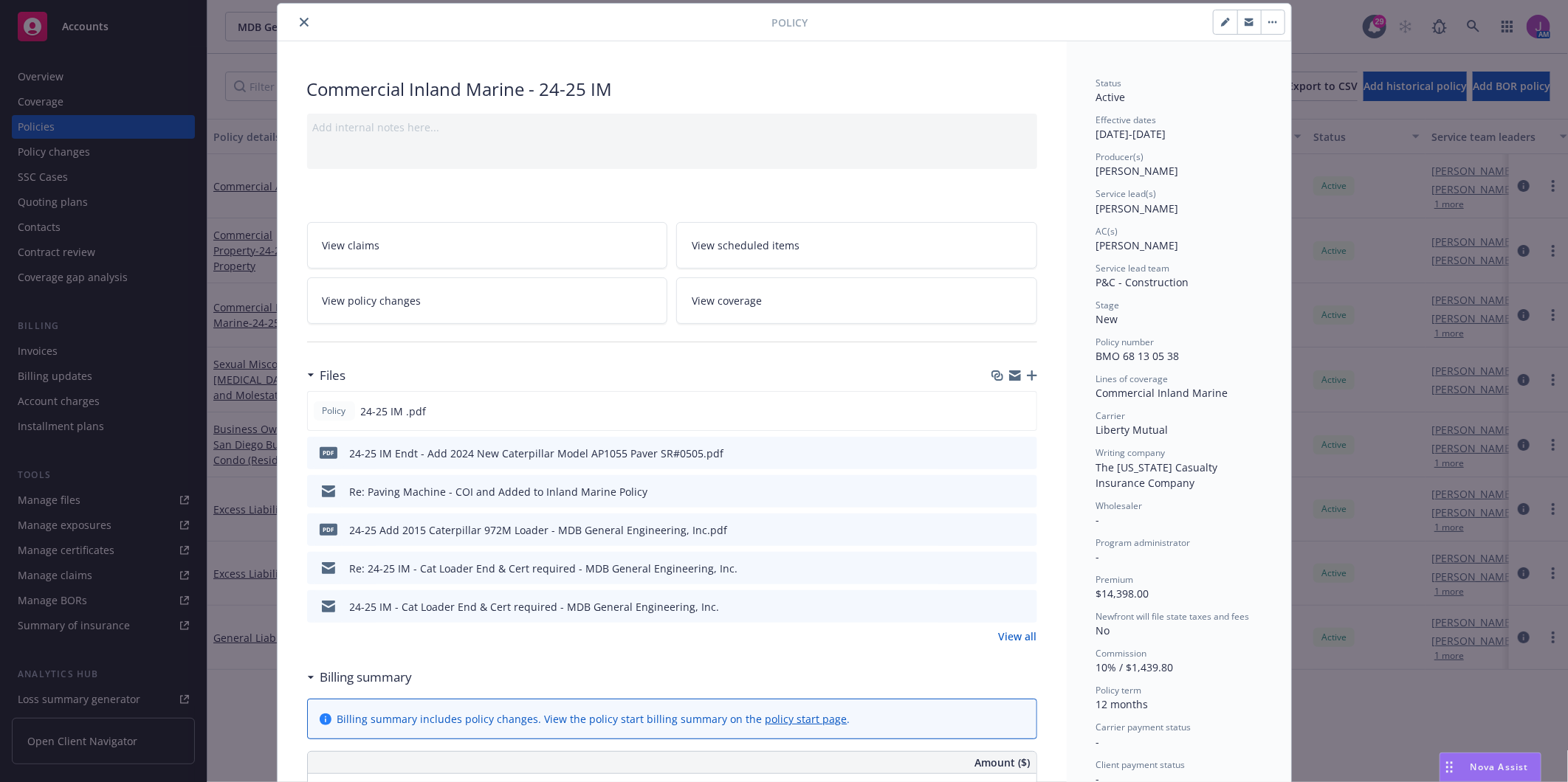
click at [470, 301] on link "View policy changes" at bounding box center [488, 300] width 361 height 46
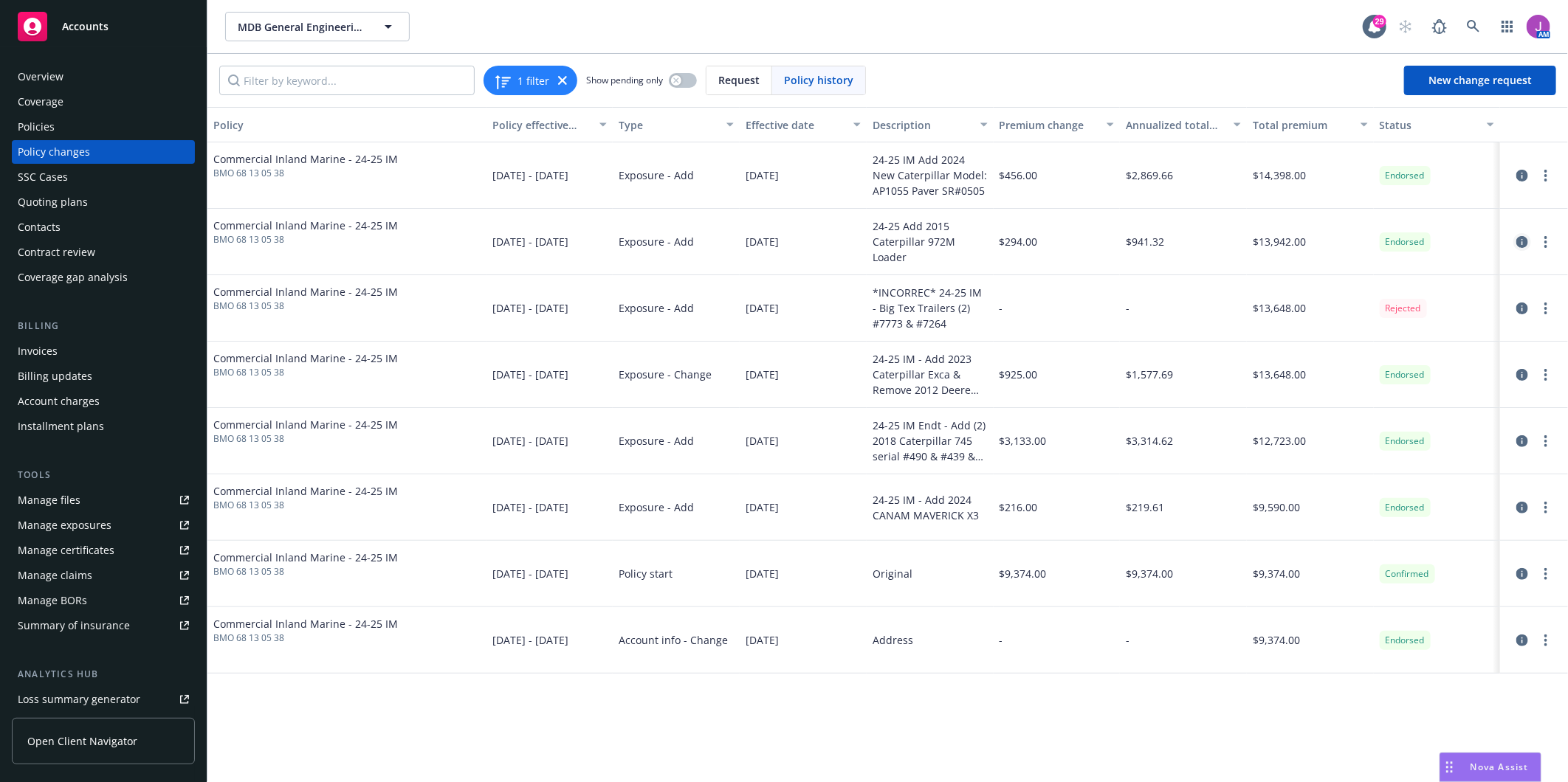
click at [1519, 244] on icon "circleInformation" at bounding box center [1523, 242] width 12 height 12
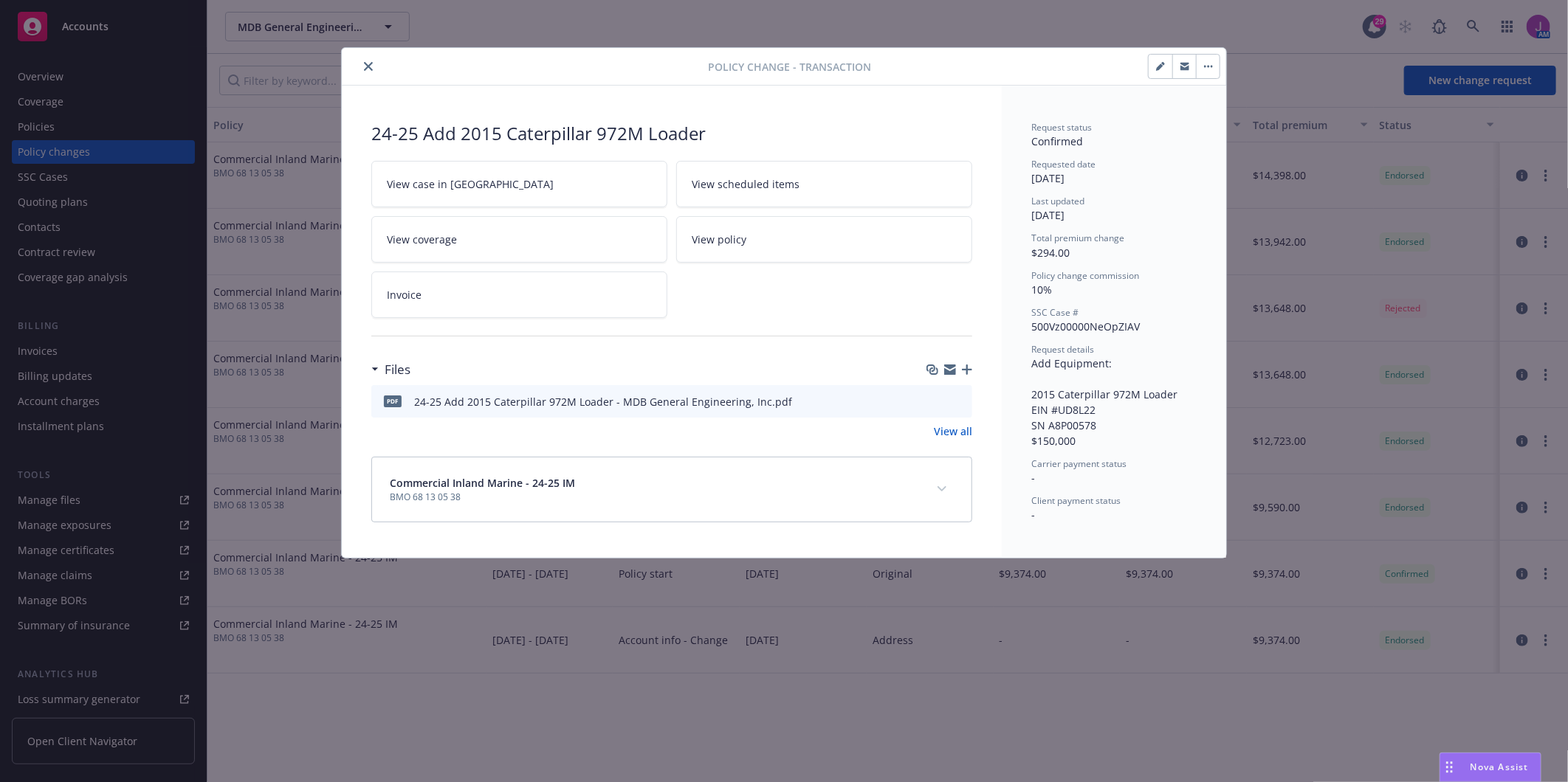
click at [936, 400] on icon "download file" at bounding box center [934, 399] width 10 height 9
click at [371, 63] on icon "close" at bounding box center [368, 66] width 9 height 9
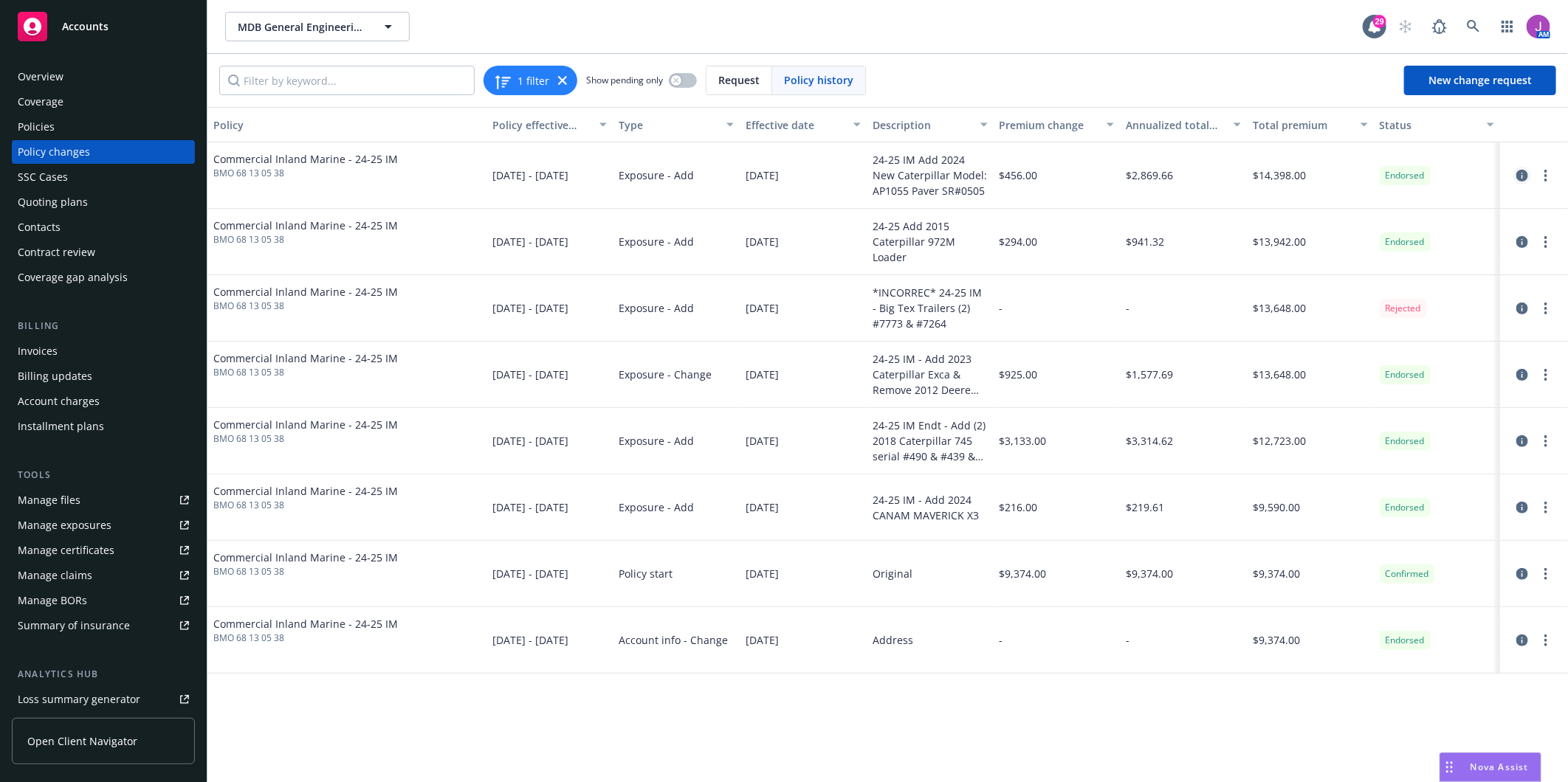
click at [1516, 179] on link "circleInformation" at bounding box center [1523, 176] width 18 height 18
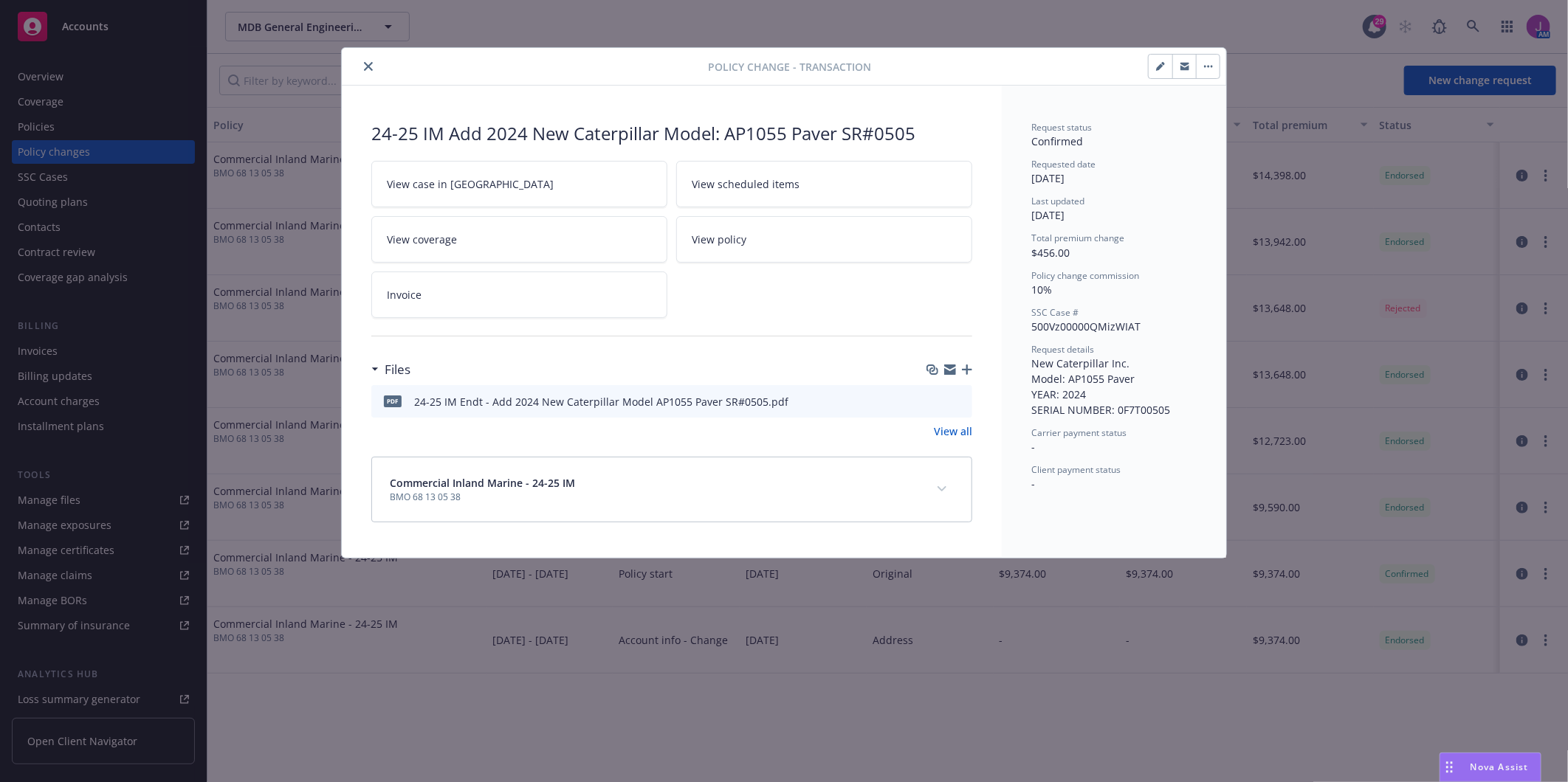
click at [936, 397] on icon "download file" at bounding box center [934, 401] width 12 height 12
